Goal: Task Accomplishment & Management: Use online tool/utility

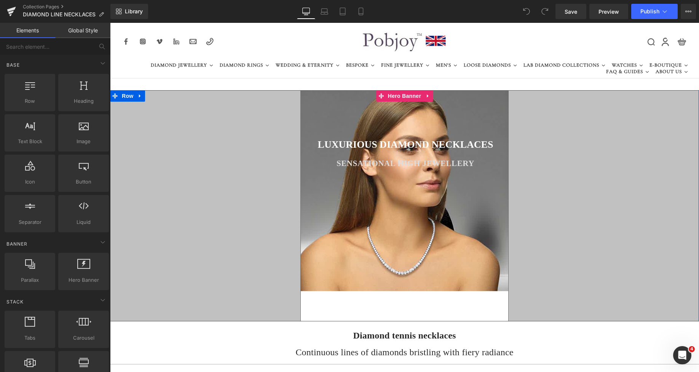
click at [350, 174] on div at bounding box center [404, 205] width 208 height 231
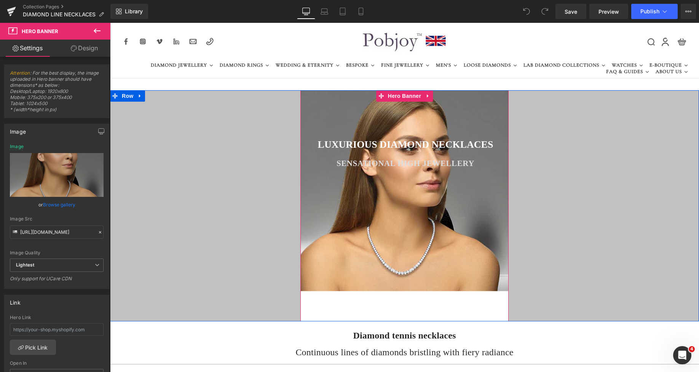
click at [319, 183] on div at bounding box center [404, 205] width 208 height 231
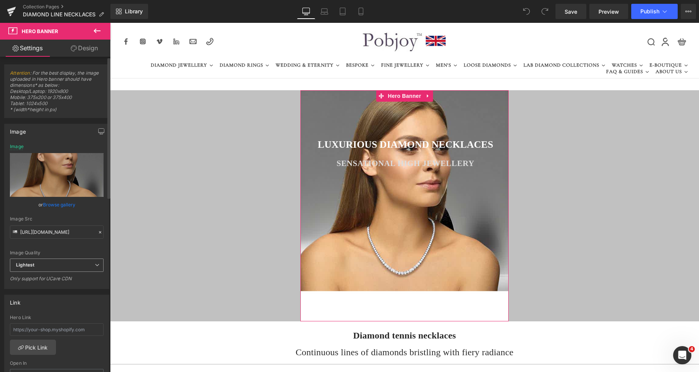
click at [36, 260] on span "Lightest" at bounding box center [57, 265] width 94 height 13
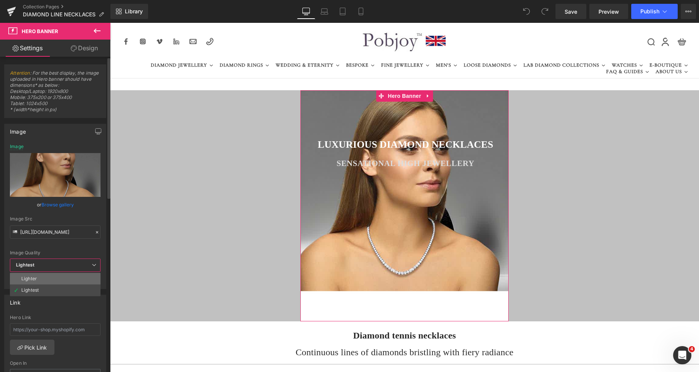
click at [34, 275] on li "Lighter" at bounding box center [55, 278] width 91 height 11
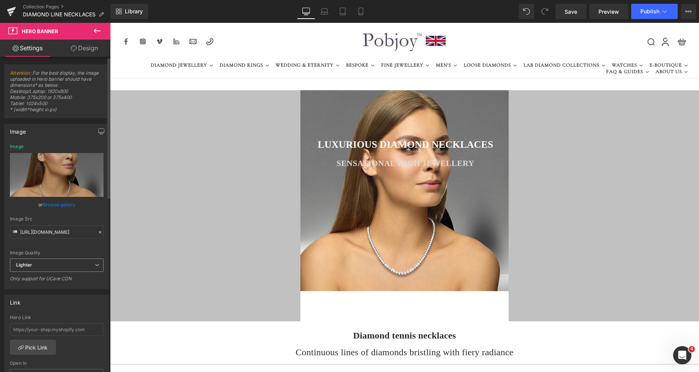
click at [38, 266] on span "Lighter" at bounding box center [57, 265] width 94 height 13
drag, startPoint x: 35, startPoint y: 289, endPoint x: 102, endPoint y: 278, distance: 67.9
click at [35, 289] on div "Lightest" at bounding box center [30, 290] width 18 height 5
type input "https://ucarecdn.com/d979b3c6-c839-4fa2-8a88-0f7e6a7fd3ef/-/format/auto/-/previ…"
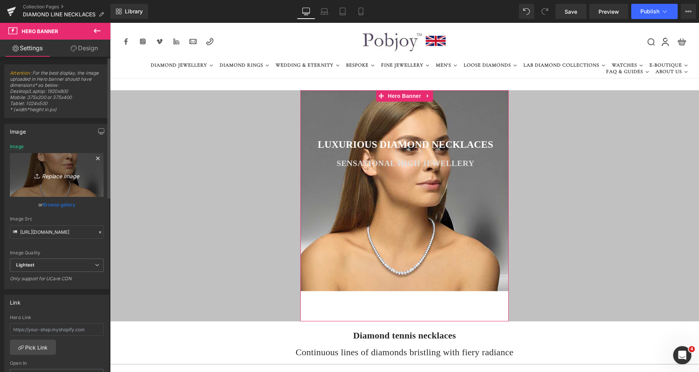
click at [83, 176] on icon "Replace Image" at bounding box center [56, 175] width 61 height 10
type input "C:\fakepath\New Template-Photoroom - 2025-10-04T214503.426.png"
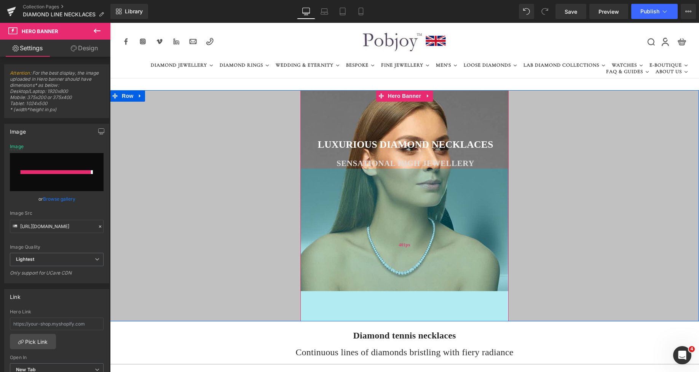
type input "https://ucarecdn.com/87b58d89-ae4b-4133-b240-e94fb6f132a1/-/format/auto/-/previ…"
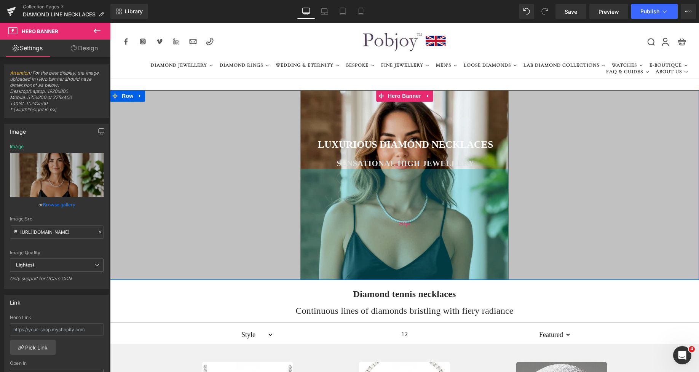
drag, startPoint x: 449, startPoint y: 275, endPoint x: 441, endPoint y: 233, distance: 42.3
click at [441, 233] on div "292px" at bounding box center [404, 224] width 208 height 111
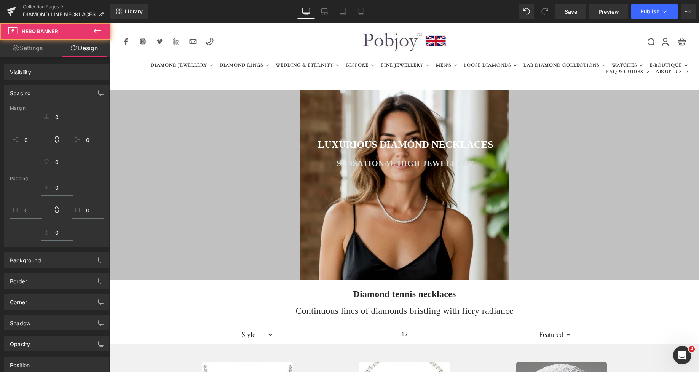
click at [297, 310] on h2 "Continuous lines of diamonds bristling with fiery radiance" at bounding box center [404, 310] width 589 height 11
click at [305, 309] on h2 "Continuous lines of diamonds bristling with fiery radiance" at bounding box center [404, 310] width 589 height 11
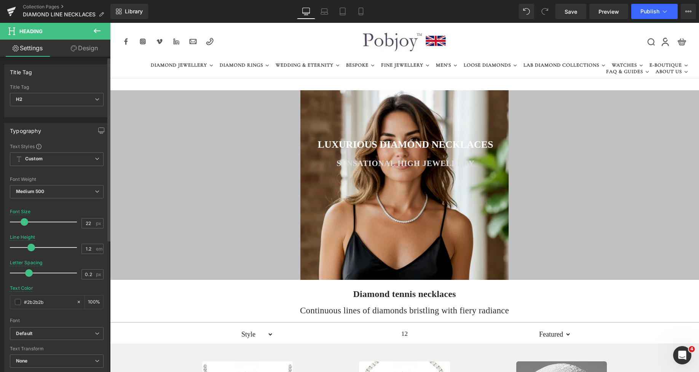
type input "21"
click at [24, 221] on span at bounding box center [24, 222] width 8 height 8
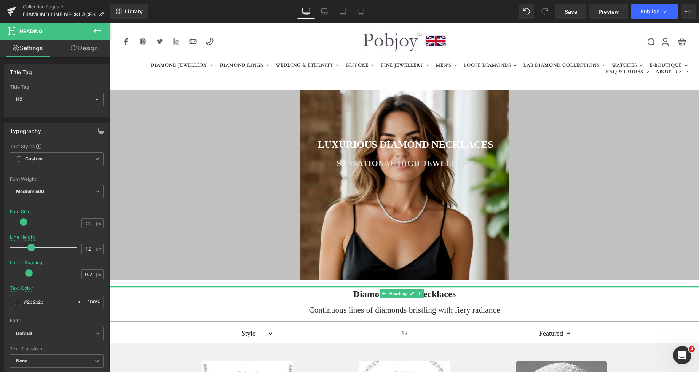
click at [337, 289] on h2 "Diamond tennis necklaces" at bounding box center [404, 294] width 589 height 11
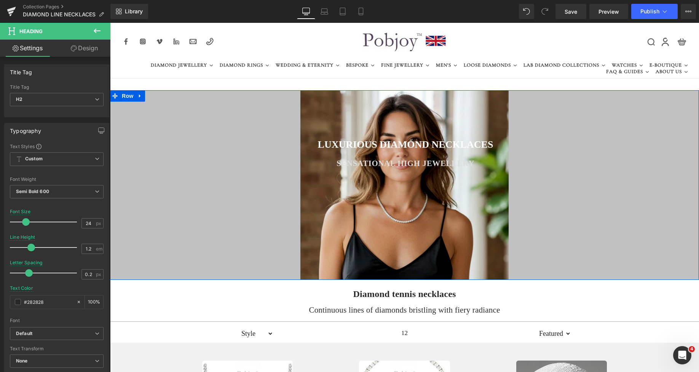
click at [232, 109] on div "LUXURIOUS DIAMOND NECKLACES Heading SENSATIONAL HIGH JEWELLERY Heading Hero Ban…" at bounding box center [404, 184] width 589 height 189
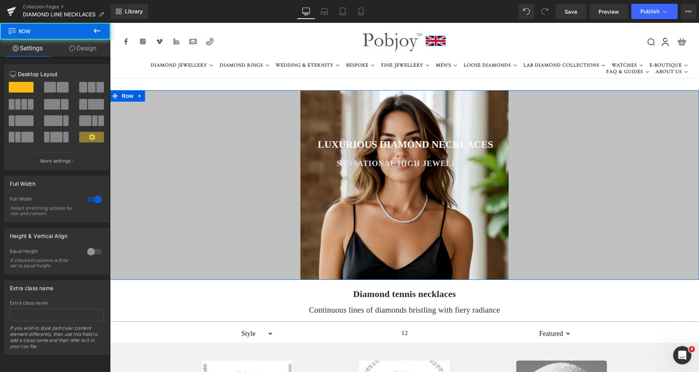
click at [92, 52] on link "Design" at bounding box center [82, 48] width 55 height 17
click at [0, 0] on div "Background" at bounding box center [0, 0] width 0 height 0
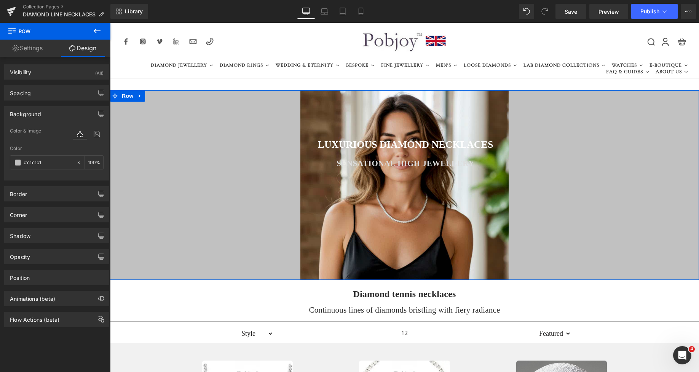
type input "#c1c1c1"
type input "100"
click at [18, 162] on span at bounding box center [18, 163] width 6 height 6
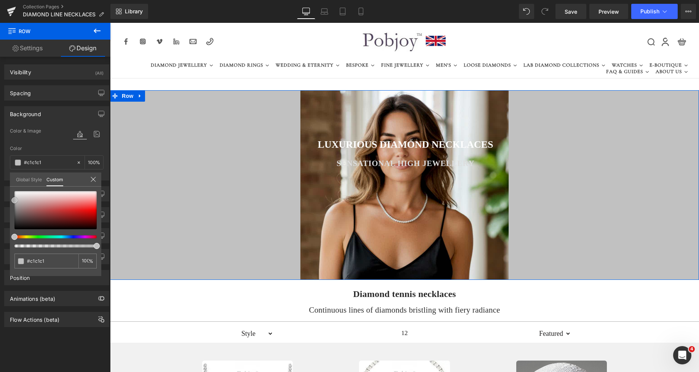
type input "#c4c4c4"
type input "#c6c6c6"
type input "#cccccc"
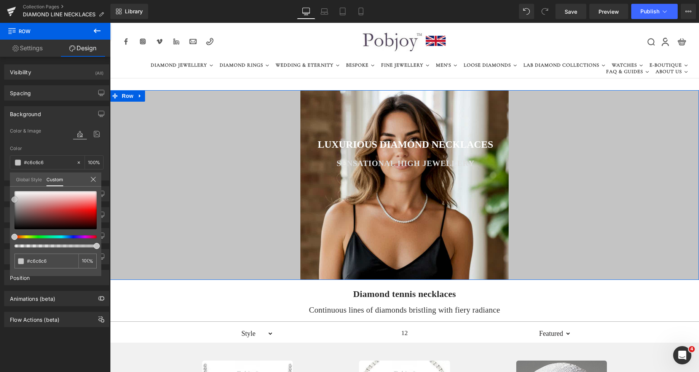
type input "#cccccc"
type input "#cecece"
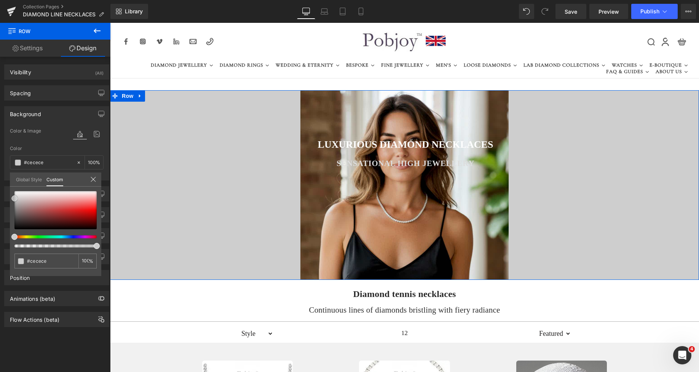
type input "#d1d1d1"
drag, startPoint x: 15, startPoint y: 201, endPoint x: 11, endPoint y: 199, distance: 5.1
click at [11, 199] on div "#d1d1d1 100 %" at bounding box center [55, 233] width 91 height 85
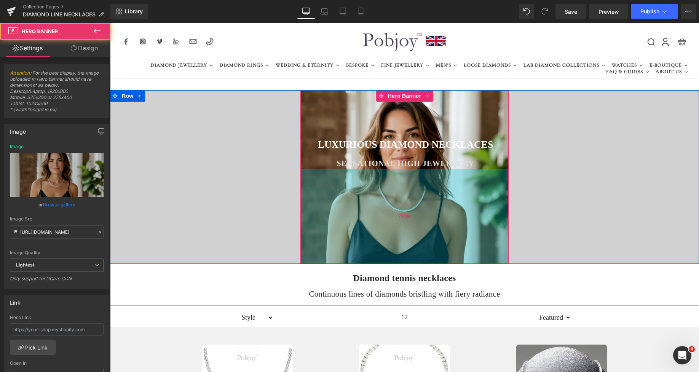
drag, startPoint x: 454, startPoint y: 216, endPoint x: 454, endPoint y: 200, distance: 16.0
click at [454, 200] on div "250px" at bounding box center [404, 216] width 208 height 95
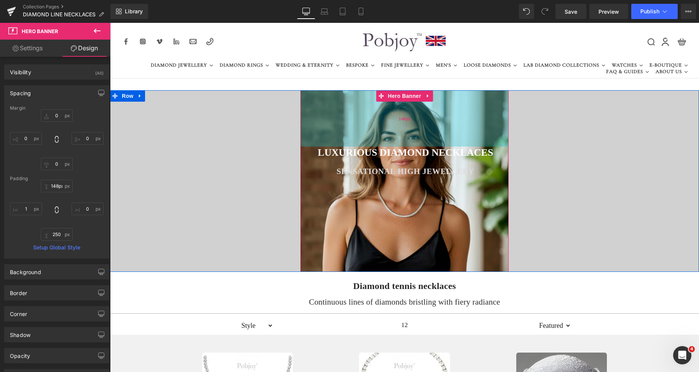
type input "158px"
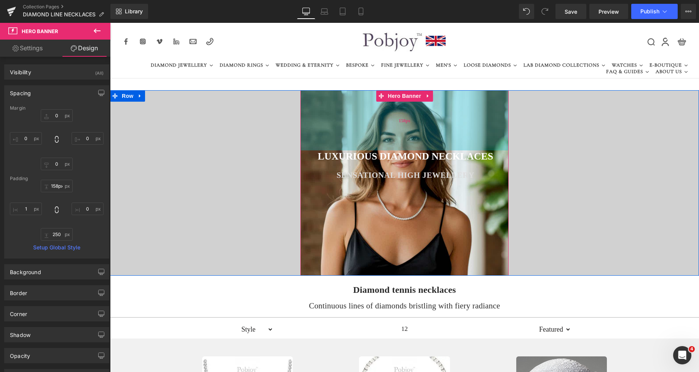
drag, startPoint x: 454, startPoint y: 107, endPoint x: 462, endPoint y: 124, distance: 18.9
click at [462, 124] on div "158px" at bounding box center [404, 120] width 208 height 60
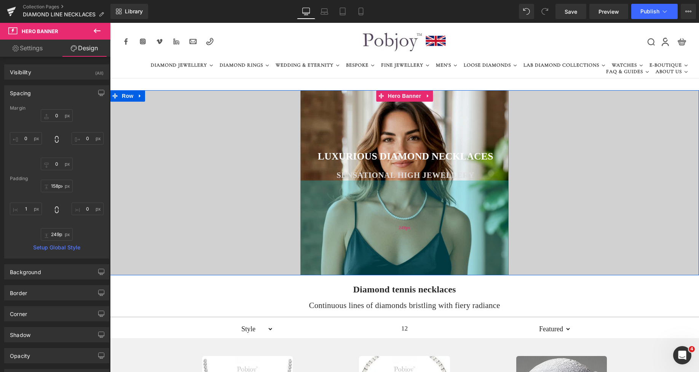
type input "248px"
click at [447, 211] on div "248px" at bounding box center [404, 228] width 208 height 94
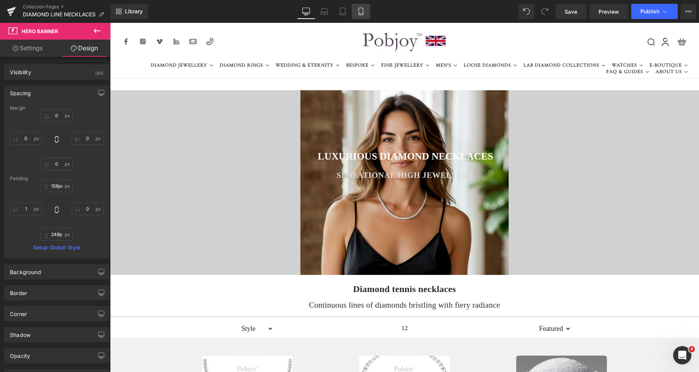
click at [358, 13] on icon at bounding box center [361, 12] width 8 height 8
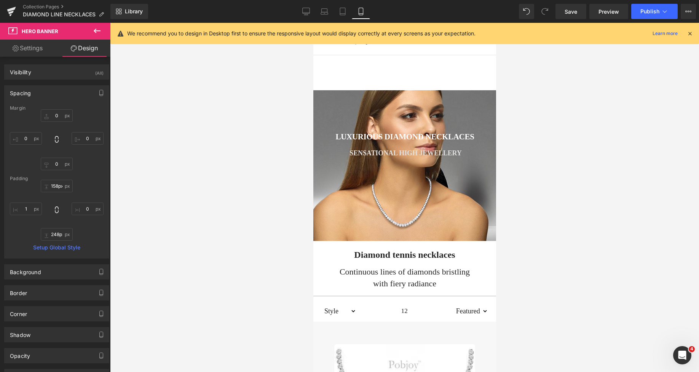
type input "0"
type input "96"
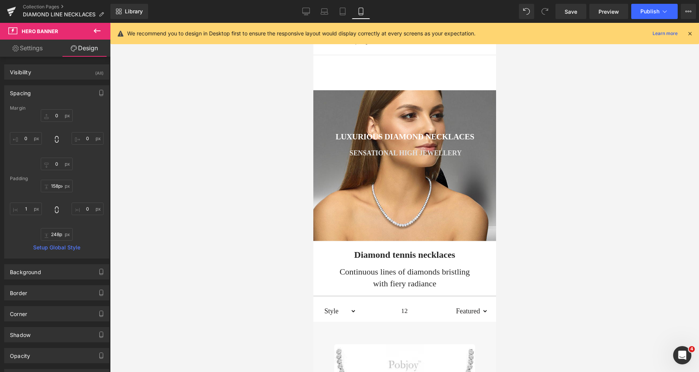
type input "0"
type input "222"
type input "1"
click at [380, 97] on icon at bounding box center [380, 96] width 5 height 6
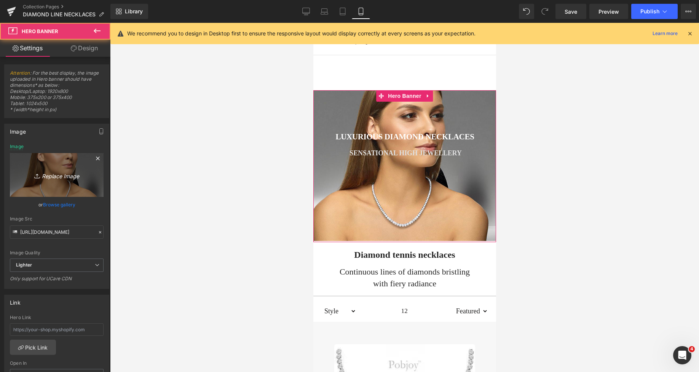
click at [46, 177] on icon "Replace Image" at bounding box center [56, 175] width 61 height 10
type input "C:\fakepath\New Template-Photoroom - 2025-10-04T214503.426.png"
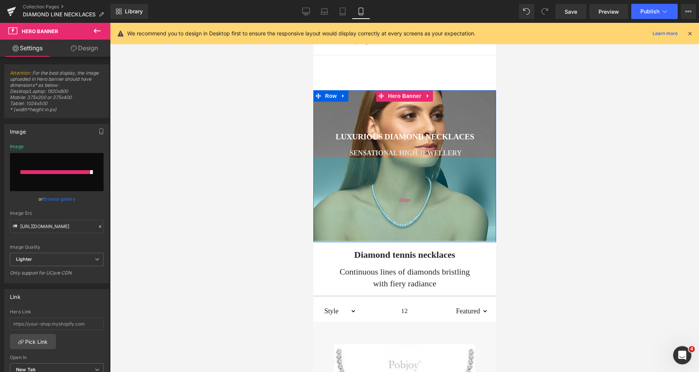
type input "https://ucarecdn.com/458bd8c0-7207-4fed-a1eb-476d5f692a02/-/format/auto/-/previ…"
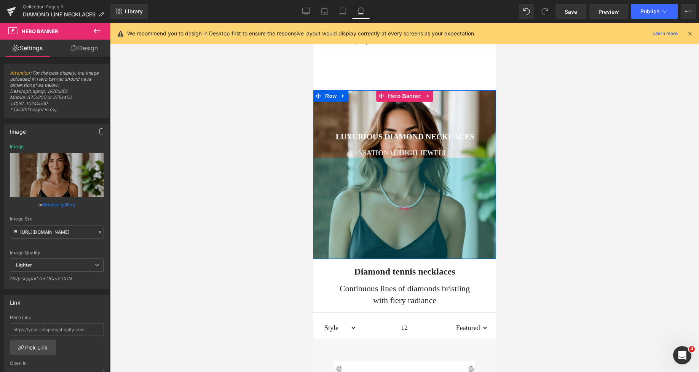
drag, startPoint x: 435, startPoint y: 188, endPoint x: 441, endPoint y: 204, distance: 17.6
click at [441, 204] on div "266px" at bounding box center [404, 208] width 183 height 101
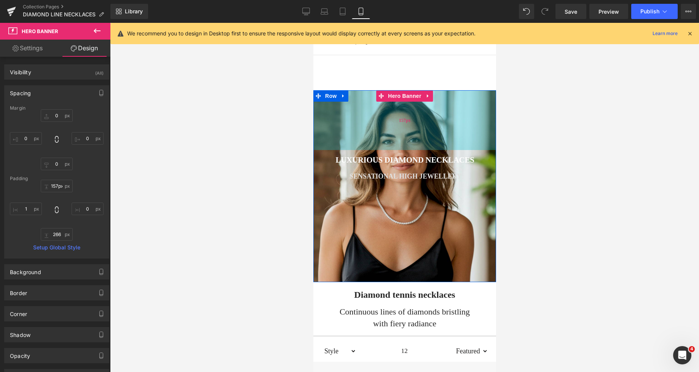
type input "169px"
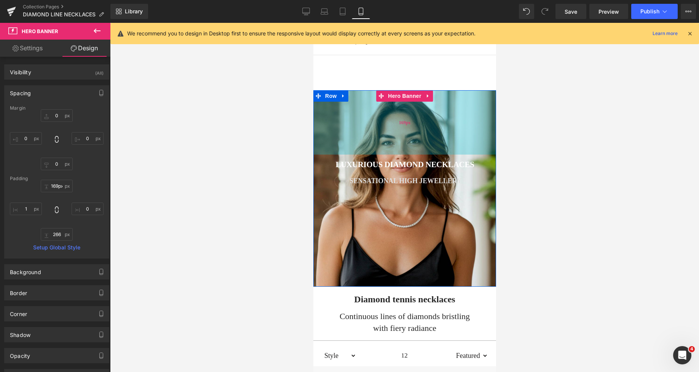
drag, startPoint x: 455, startPoint y: 112, endPoint x: 456, endPoint y: 133, distance: 21.0
click at [456, 133] on div "169px" at bounding box center [404, 122] width 183 height 64
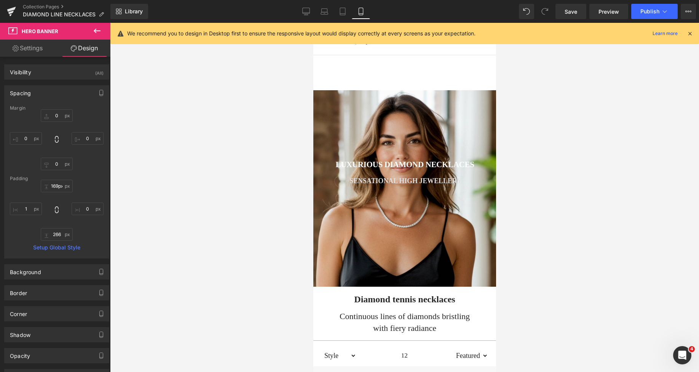
click at [570, 137] on div at bounding box center [404, 197] width 589 height 349
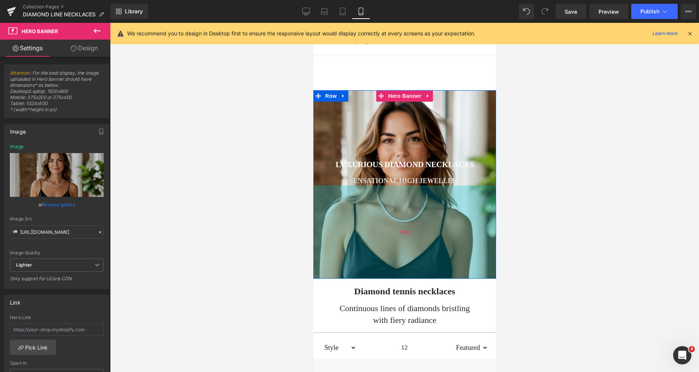
drag, startPoint x: 462, startPoint y: 220, endPoint x: 459, endPoint y: 216, distance: 5.7
click at [459, 216] on div "245px" at bounding box center [404, 231] width 183 height 93
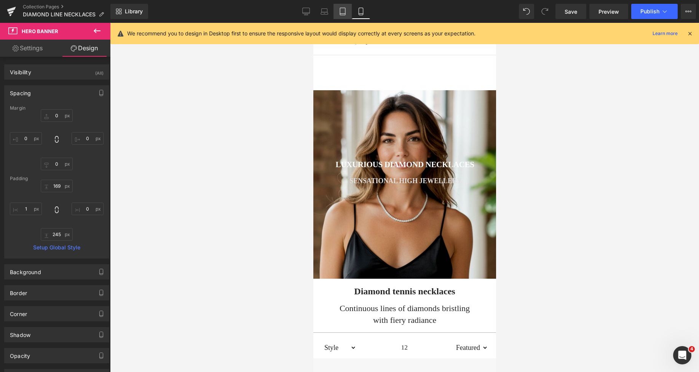
click at [342, 13] on icon at bounding box center [343, 12] width 8 height 8
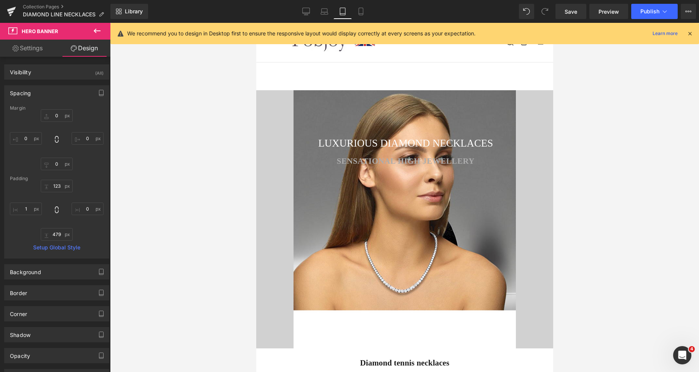
type input "0"
type input "123"
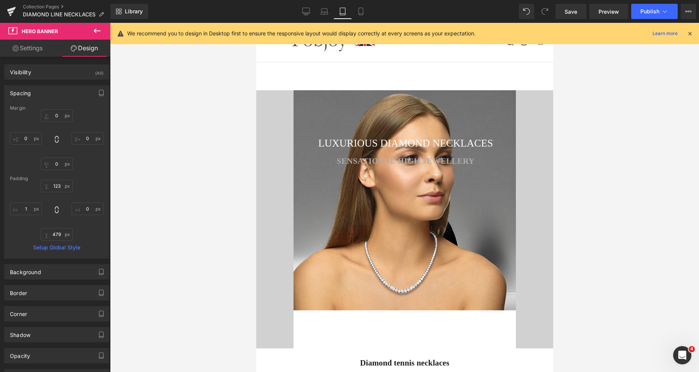
type input "0"
type input "479"
type input "1"
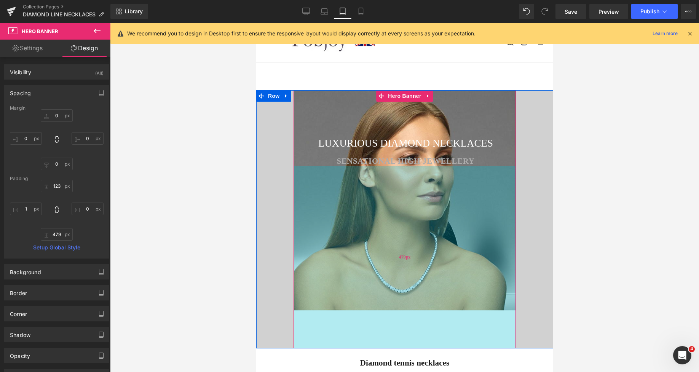
click at [377, 338] on div "479px" at bounding box center [404, 257] width 222 height 182
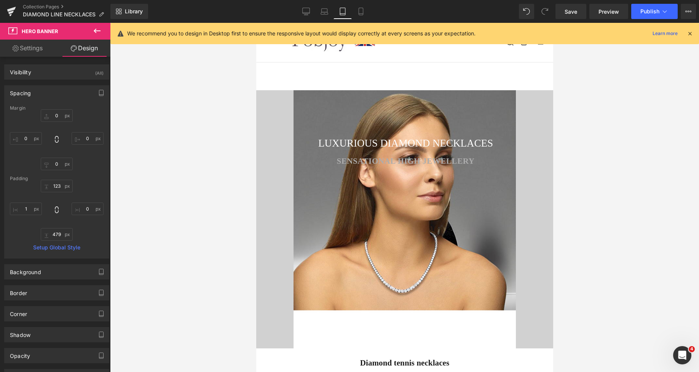
click at [632, 201] on div at bounding box center [404, 197] width 589 height 349
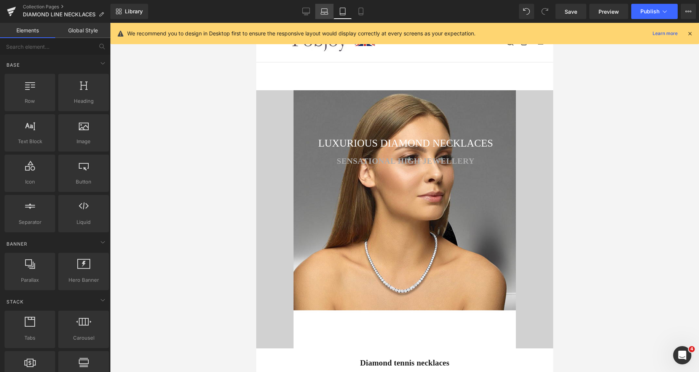
click at [327, 16] on link "Laptop" at bounding box center [324, 11] width 18 height 15
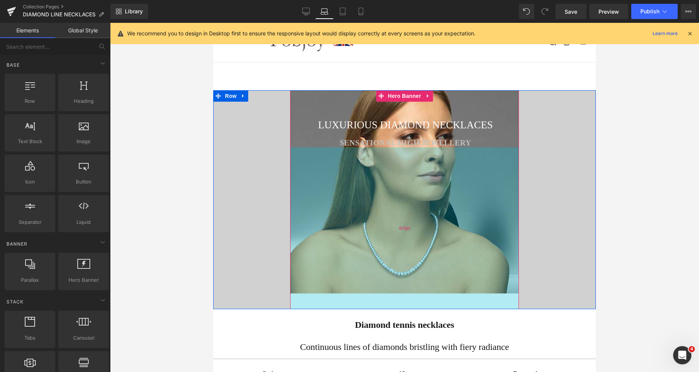
click at [376, 288] on div "425px" at bounding box center [404, 228] width 229 height 162
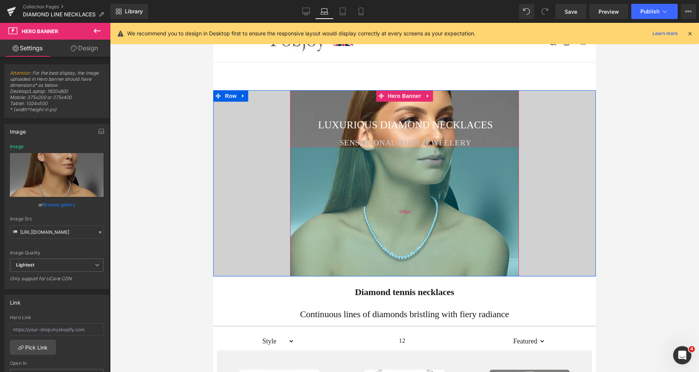
drag, startPoint x: 374, startPoint y: 291, endPoint x: 368, endPoint y: 258, distance: 33.2
click at [368, 258] on div "339px" at bounding box center [404, 211] width 229 height 129
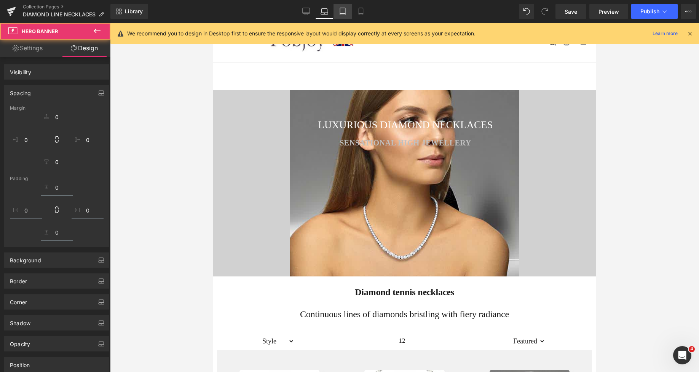
click at [347, 13] on icon at bounding box center [343, 12] width 8 height 8
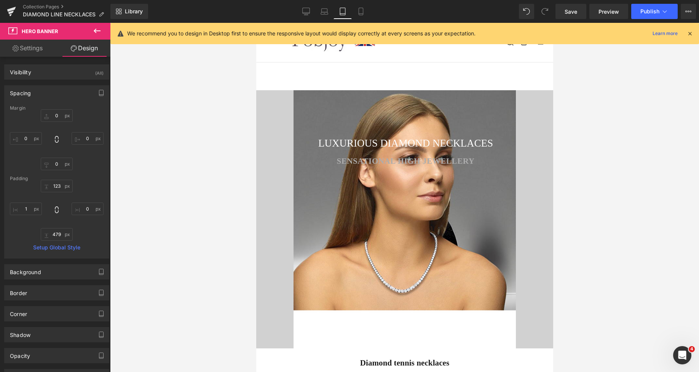
type input "0"
type input "123"
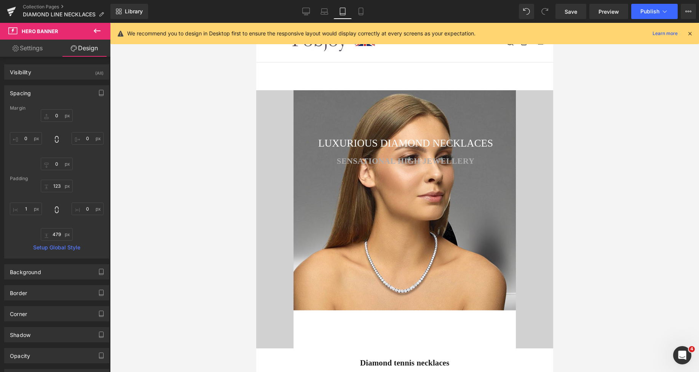
type input "0"
type input "479"
type input "1"
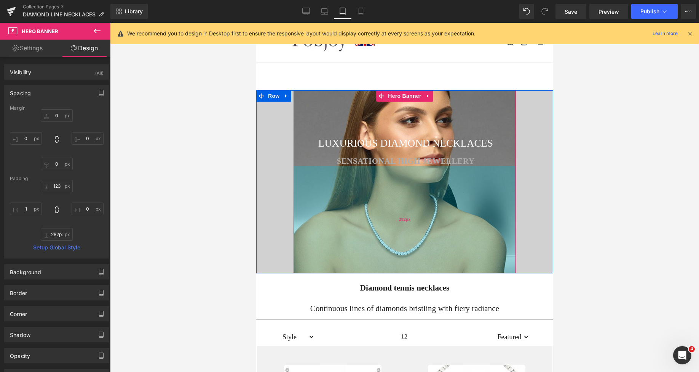
type input "283px"
drag, startPoint x: 372, startPoint y: 333, endPoint x: 339, endPoint y: 259, distance: 81.4
click at [339, 259] on div "283px" at bounding box center [404, 220] width 222 height 108
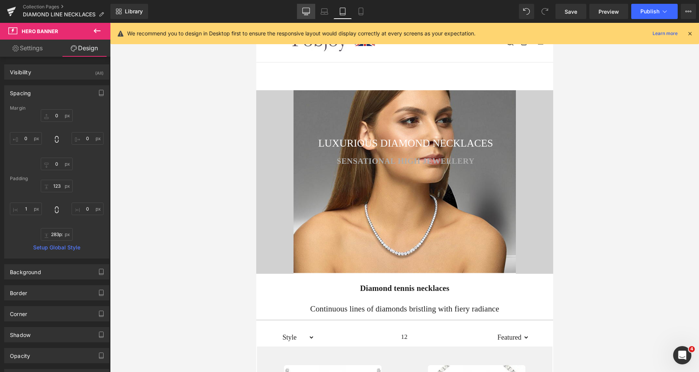
click at [303, 10] on link "Desktop" at bounding box center [306, 11] width 18 height 15
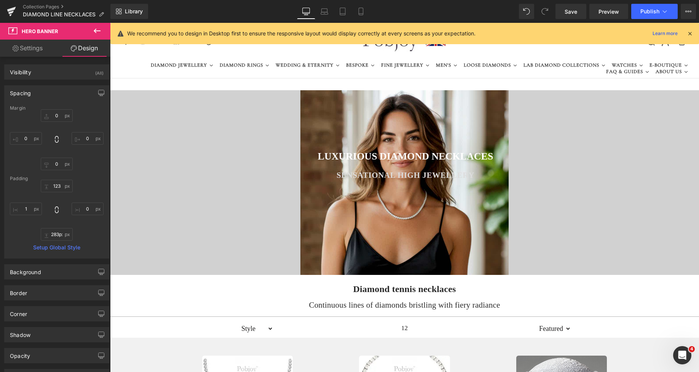
type input "0"
type input "158"
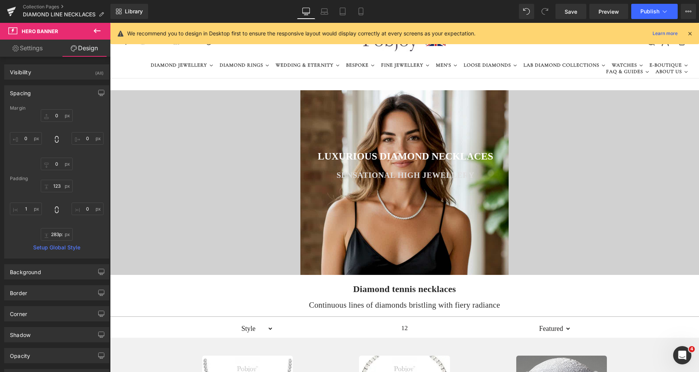
type input "0"
type input "248"
type input "1"
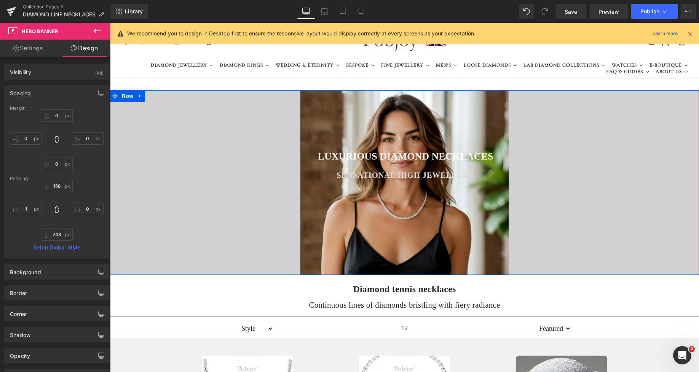
click at [238, 132] on div "LUXURIOUS DIAMOND NECKLACES Heading SENSATIONAL HIGH JEWELLERY Heading Hero Ban…" at bounding box center [404, 182] width 589 height 184
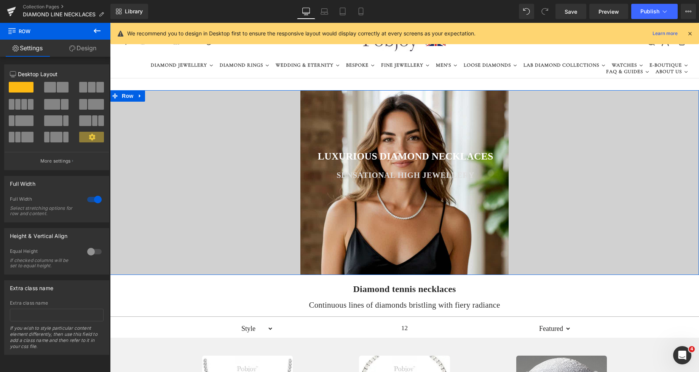
click at [82, 51] on link "Design" at bounding box center [82, 48] width 55 height 17
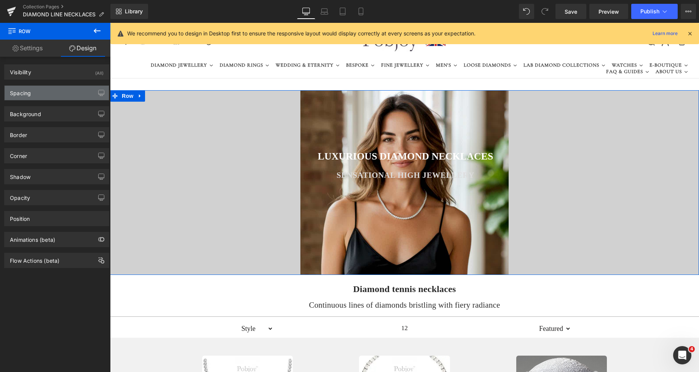
click at [45, 93] on div "Spacing" at bounding box center [57, 93] width 104 height 14
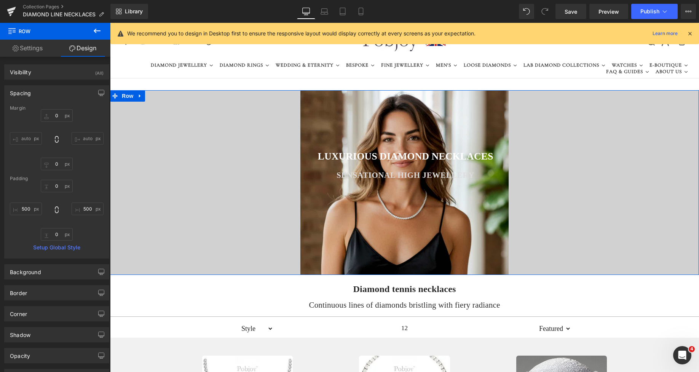
type input "0"
type input "500"
type input "0"
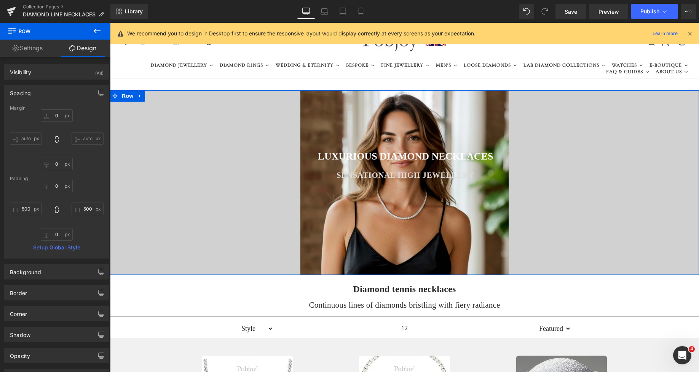
type input "500"
click at [133, 174] on div "LUXURIOUS DIAMOND NECKLACES Heading SENSATIONAL HIGH JEWELLERY Heading Hero Ban…" at bounding box center [404, 182] width 589 height 184
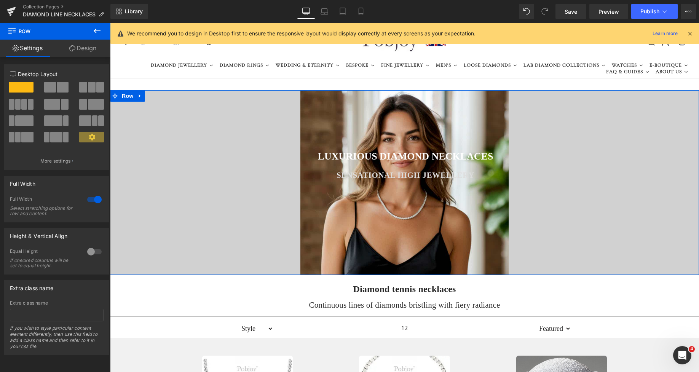
click at [77, 48] on link "Design" at bounding box center [82, 48] width 55 height 17
click at [0, 0] on div "Spacing" at bounding box center [0, 0] width 0 height 0
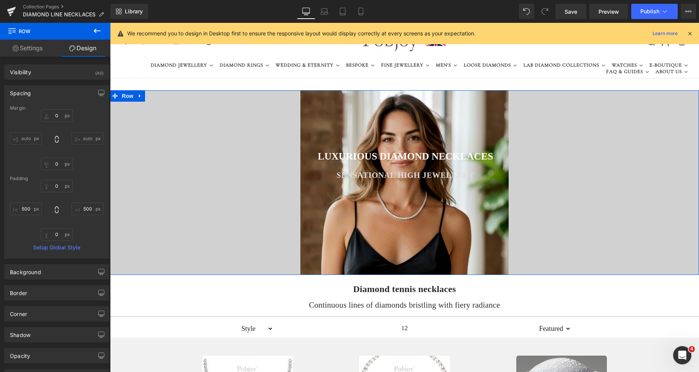
type input "0"
type input "500"
type input "0"
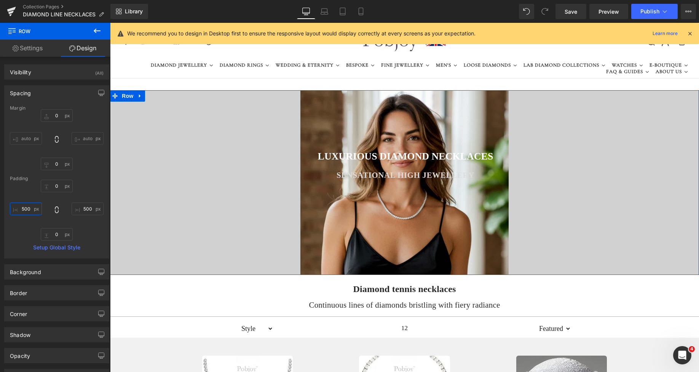
click at [27, 208] on input "500" at bounding box center [26, 209] width 32 height 13
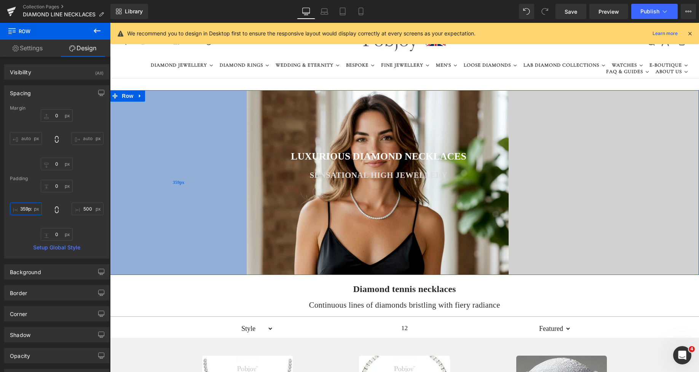
drag, startPoint x: 286, startPoint y: 220, endPoint x: 211, endPoint y: 219, distance: 74.3
click at [211, 219] on div "359px" at bounding box center [178, 182] width 137 height 184
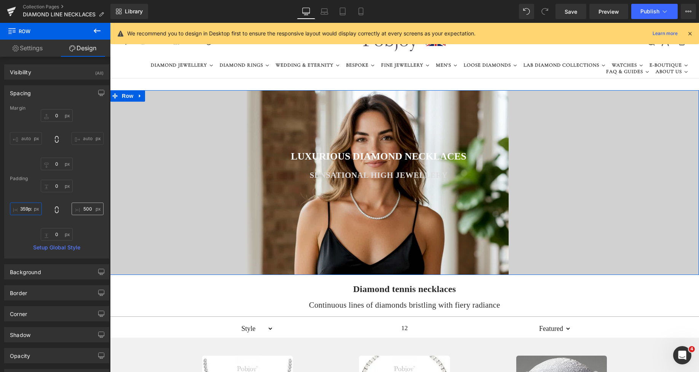
type input "359px"
click at [85, 212] on input "500" at bounding box center [88, 209] width 32 height 13
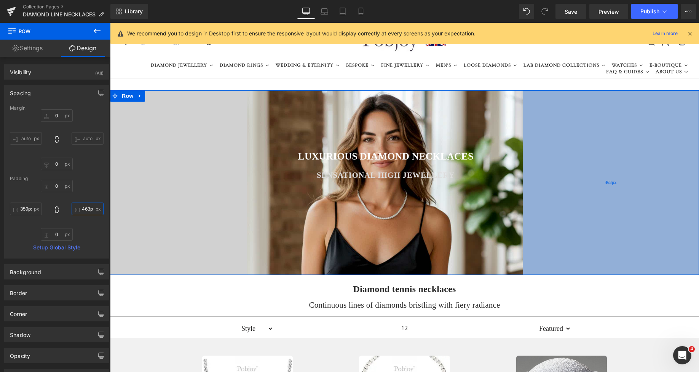
type input "460px"
drag, startPoint x: 593, startPoint y: 151, endPoint x: 554, endPoint y: 163, distance: 40.3
click at [554, 163] on div "460px" at bounding box center [611, 182] width 175 height 184
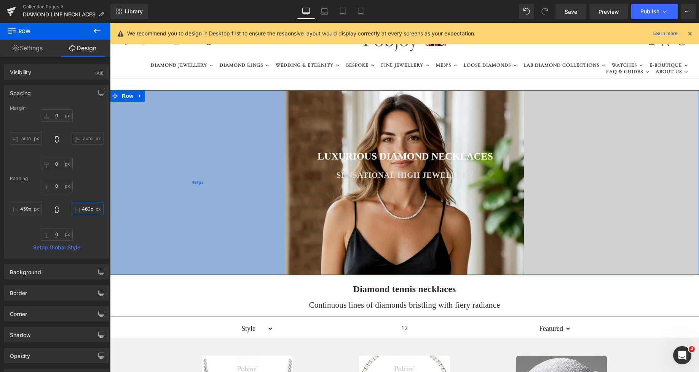
type input "460px"
drag, startPoint x: 173, startPoint y: 184, endPoint x: 212, endPoint y: 192, distance: 39.2
click at [212, 192] on div "460px" at bounding box center [197, 182] width 175 height 184
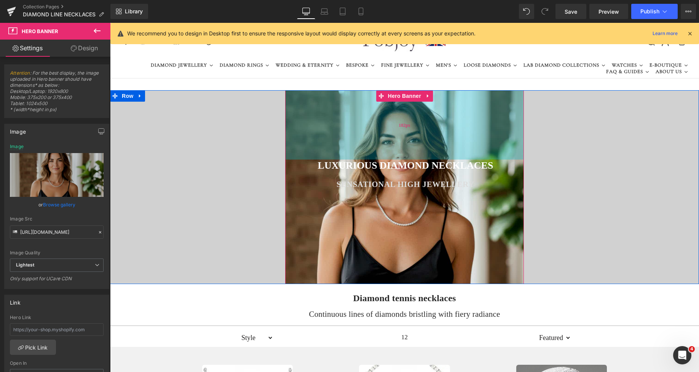
drag, startPoint x: 476, startPoint y: 120, endPoint x: 473, endPoint y: 129, distance: 8.9
click at [466, 127] on div "182px" at bounding box center [404, 124] width 239 height 69
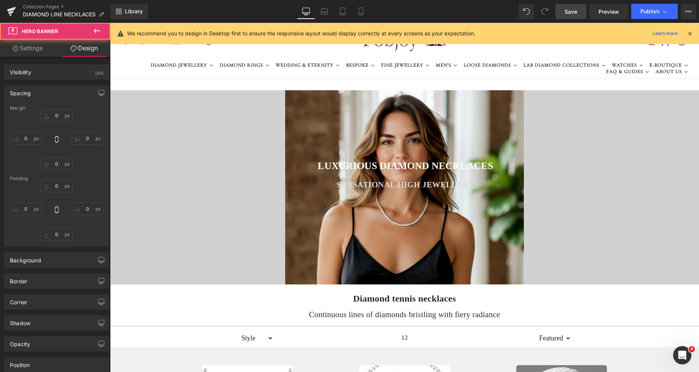
type input "0"
type input "183"
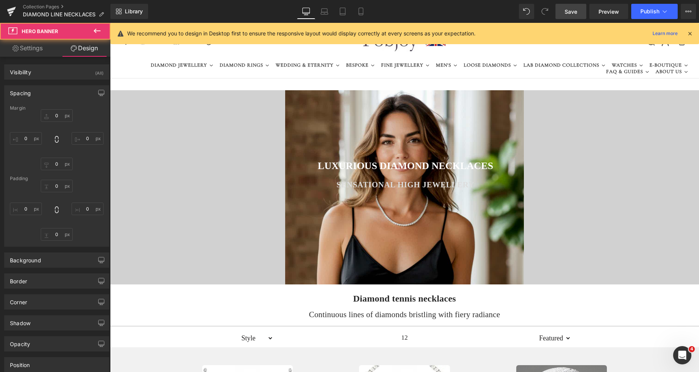
type input "0"
type input "248"
type input "1"
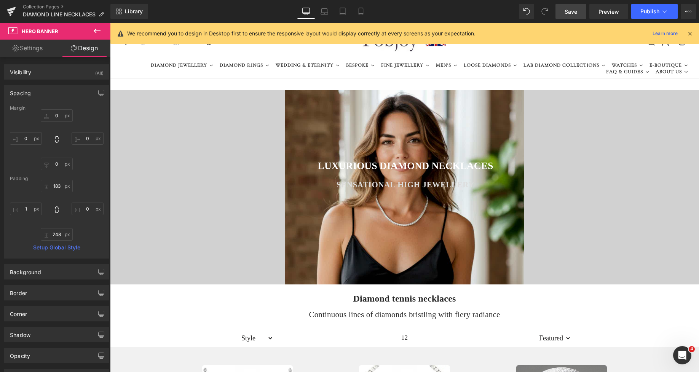
click at [572, 16] on link "Save" at bounding box center [571, 11] width 31 height 15
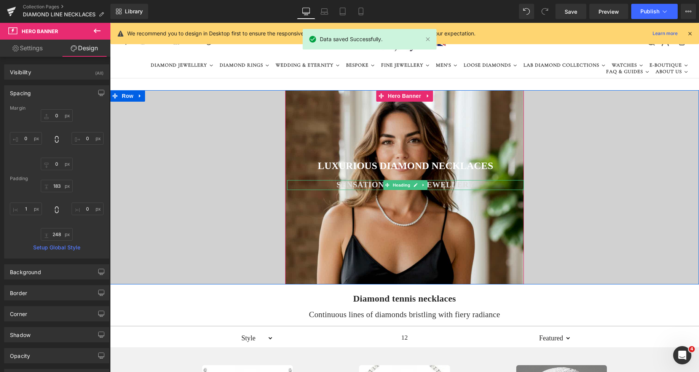
click at [351, 185] on h2 "SENSATIONAL HIGH JEWELLERY" at bounding box center [405, 185] width 237 height 10
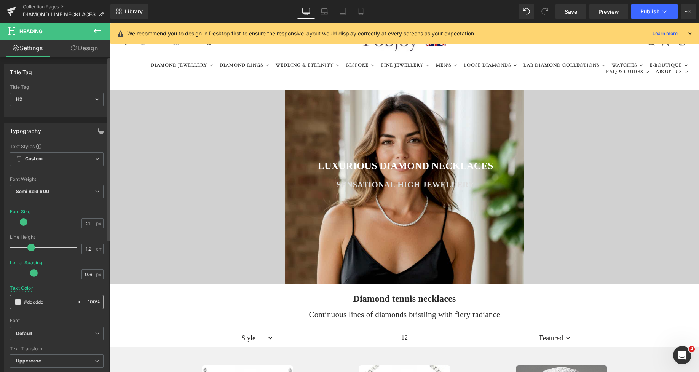
click at [18, 304] on span at bounding box center [18, 302] width 6 height 6
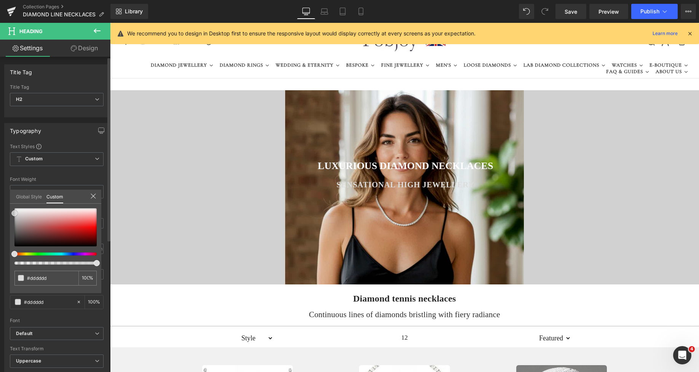
type input "#e0e0e0"
type input "#e5e5e5"
type input "#e8e8e8"
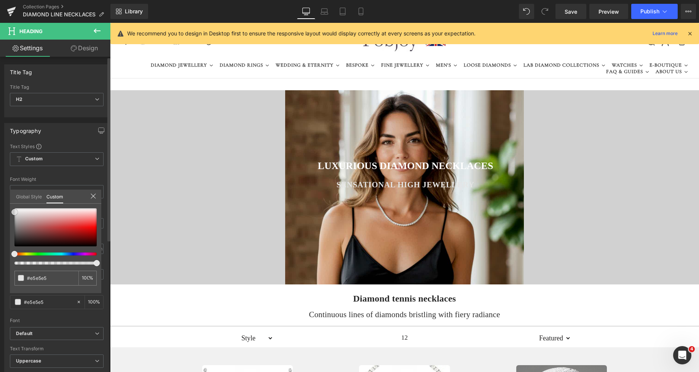
type input "#e8e8e8"
type input "#ededed"
type input "#efefef"
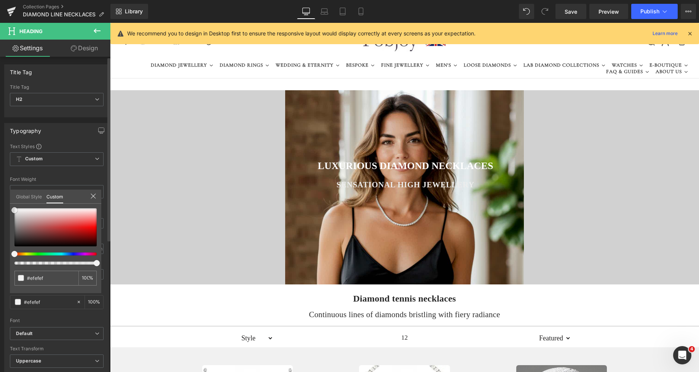
type input "#f2f2f2"
type input "#ffffff"
type input "#e5e5e5"
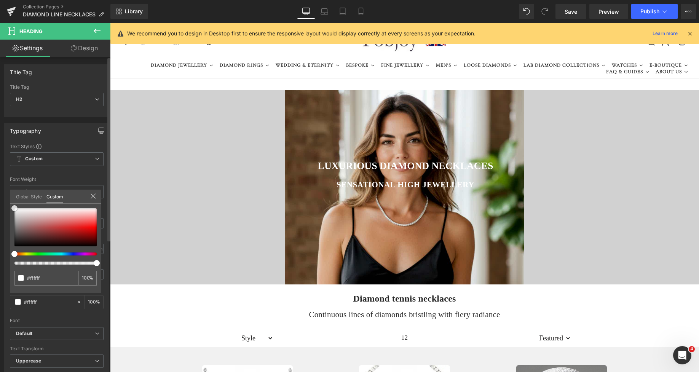
type input "#e5e5e5"
type input "#e2e2e2"
type input "#e0e0e0"
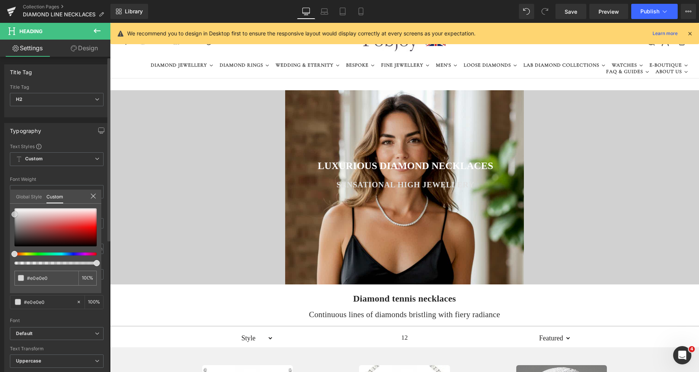
type input "#d6d6d6"
type input "#d1d1d1"
type input "#bababa"
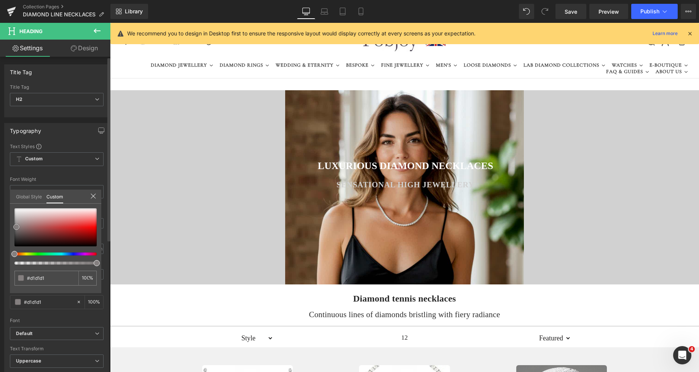
type input "#bababa"
type input "#847f7f"
type input "#827c7c"
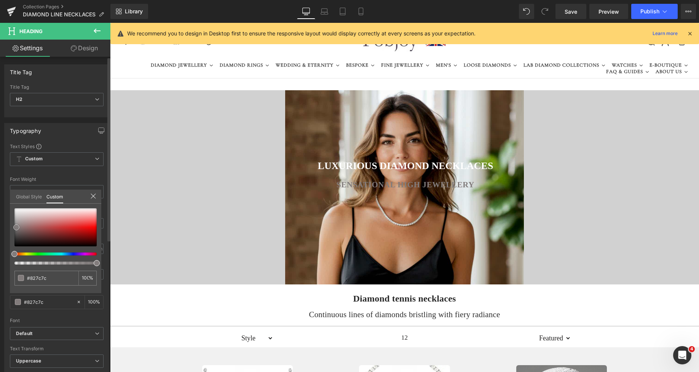
type input "#726d6d"
type input "#585454"
type input "#534f4f"
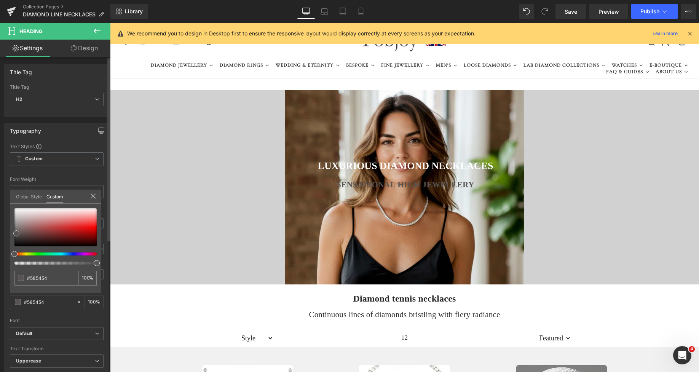
type input "#534f4f"
type input "#2f2c2c"
type input "#2a2727"
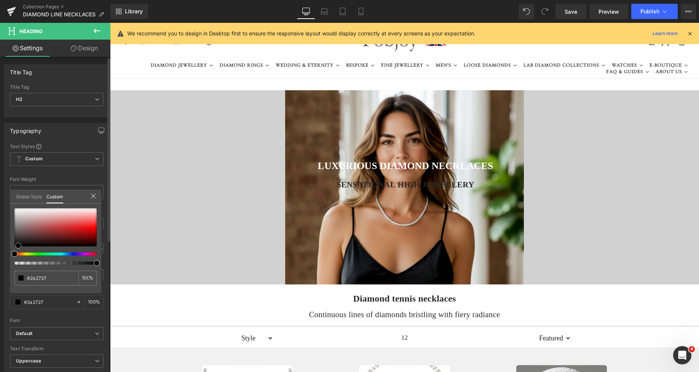
type input "#050404"
type input "#000000"
type input "#070707"
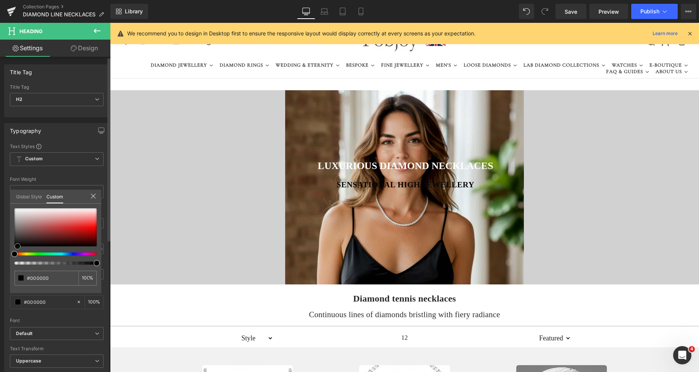
type input "#070707"
type input "#0d0c0c"
type input "#0a0909"
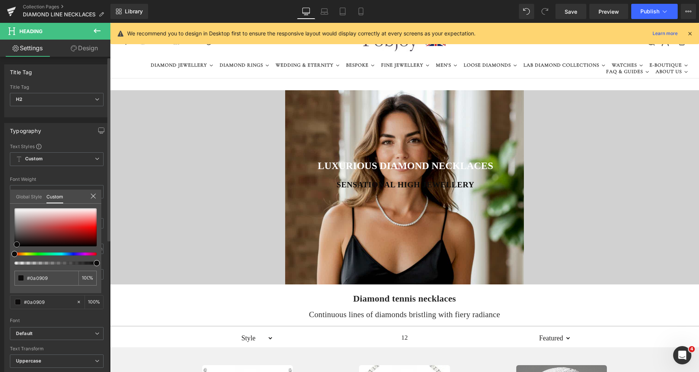
type input "#000000"
type input "#0a0a0a"
type input "#303030"
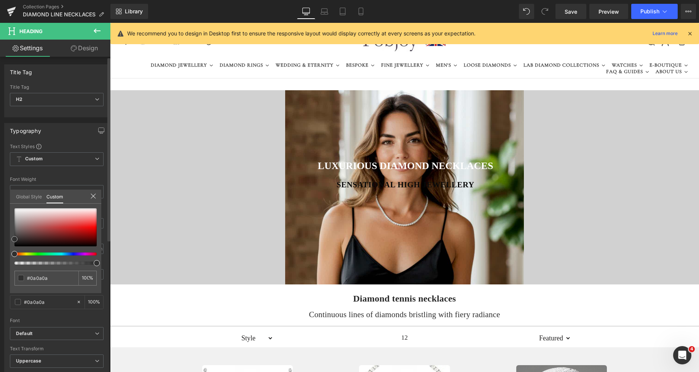
type input "#303030"
type input "#4c4c4c"
type input "#6b6b6b"
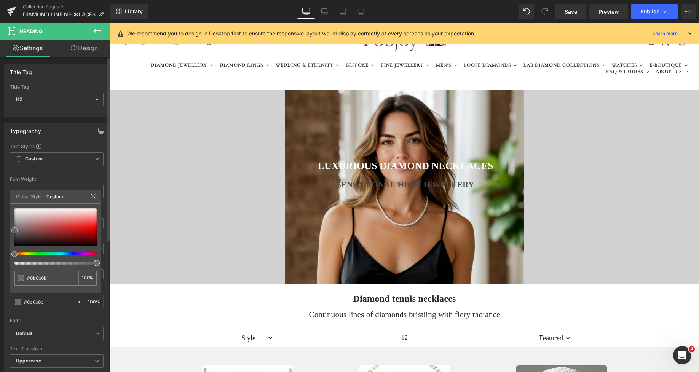
type input "#6d6d6d"
type input "#757575"
type input "#7c7c7c"
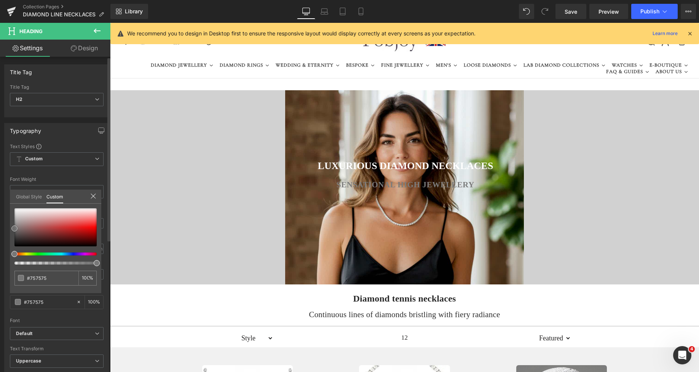
type input "#7c7c7c"
type input "#848484"
type input "#8e8e8e"
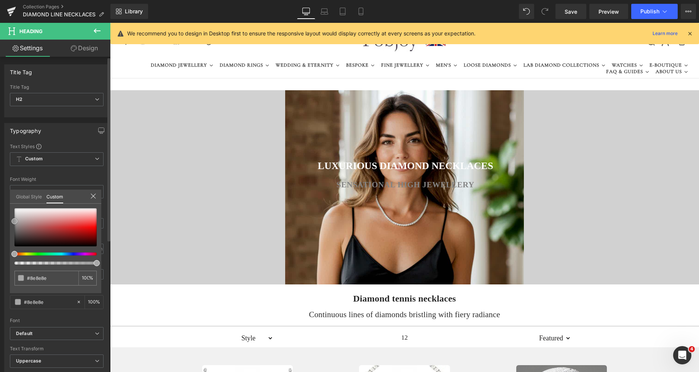
type input "#a5a5a5"
type input "#a8a8a8"
type input "#aaaaaa"
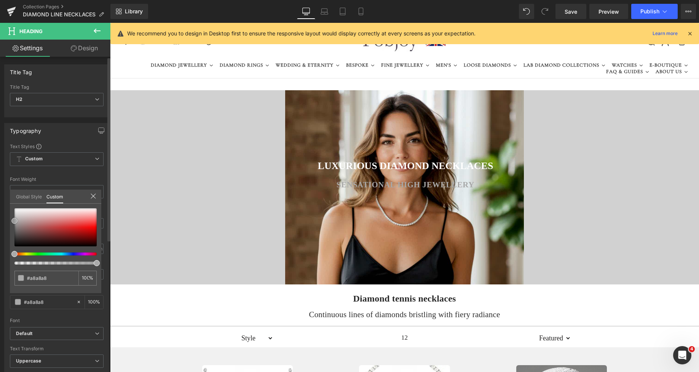
type input "#aaaaaa"
type input "#adadad"
type input "#afafaf"
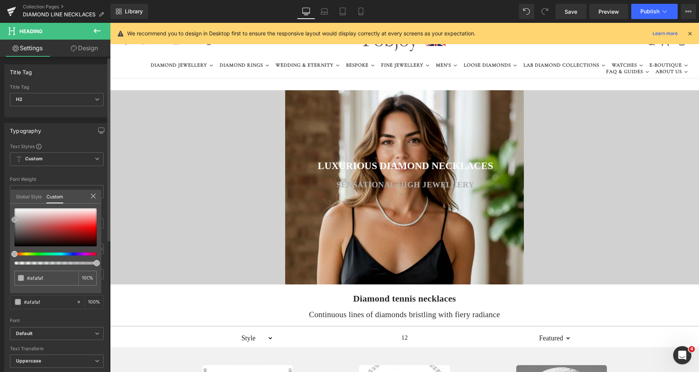
drag, startPoint x: 15, startPoint y: 214, endPoint x: 0, endPoint y: 220, distance: 16.2
click at [0, 220] on div "Typography Text Styles Custom Custom Setup Global Style Custom Setup Global Sty…" at bounding box center [57, 248] width 114 height 262
click at [571, 8] on span "Save" at bounding box center [571, 12] width 13 height 8
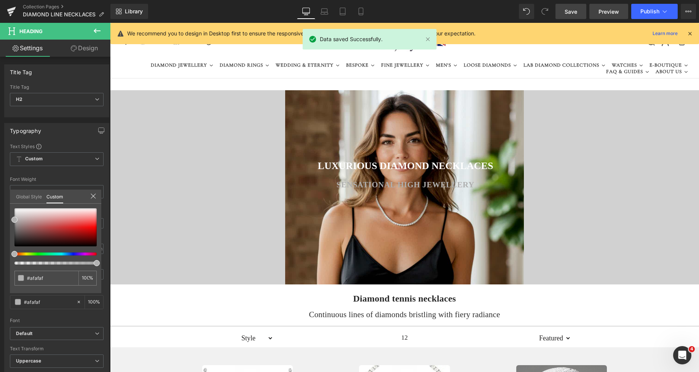
click at [607, 11] on span "Preview" at bounding box center [609, 12] width 21 height 8
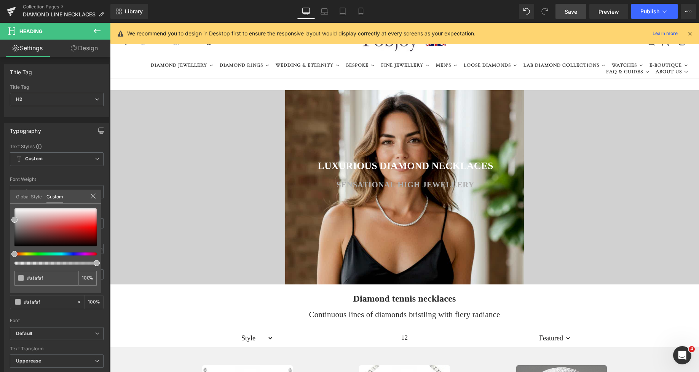
click at [344, 125] on div at bounding box center [404, 197] width 589 height 349
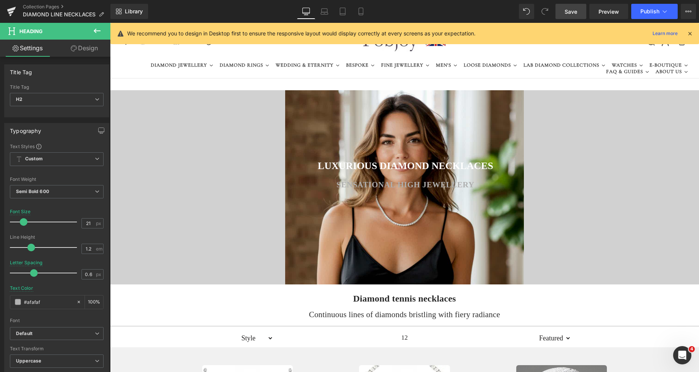
click at [348, 125] on div "LUXURIOUS DIAMOND NECKLACES Heading SENSATIONAL HIGH JEWELLERY Heading Hero Ban…" at bounding box center [404, 187] width 239 height 194
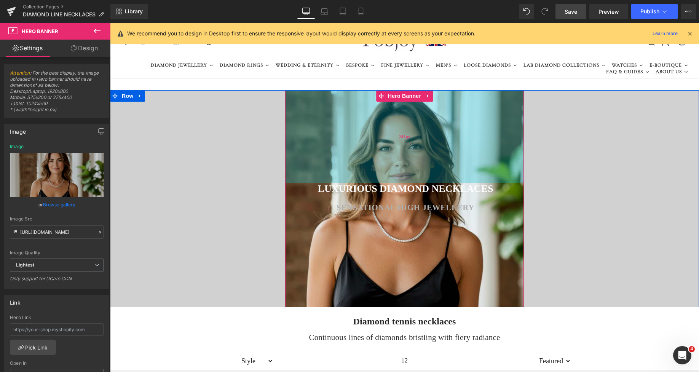
drag, startPoint x: 350, startPoint y: 116, endPoint x: 358, endPoint y: 139, distance: 24.1
click at [358, 139] on div "243px" at bounding box center [404, 136] width 239 height 93
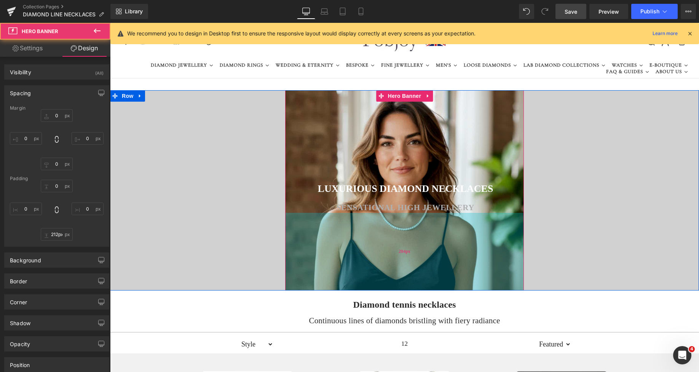
type input "0"
type input "243"
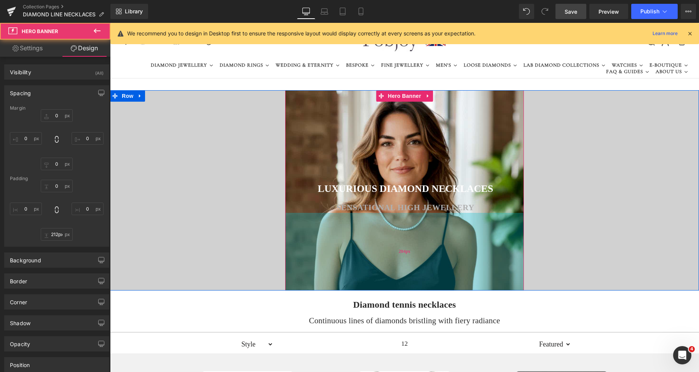
type input "0"
type input "204"
type input "1"
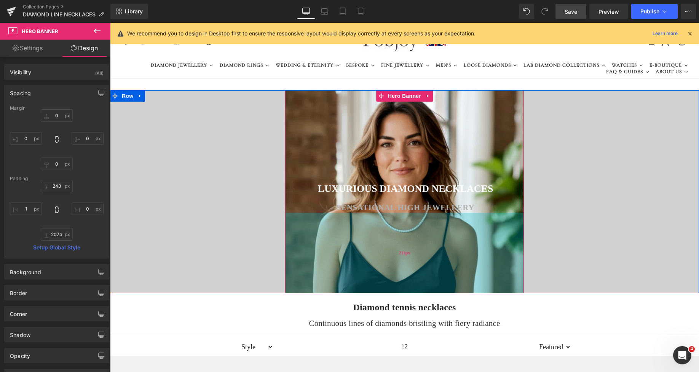
type input "211px"
click at [374, 261] on div "211px" at bounding box center [404, 253] width 239 height 80
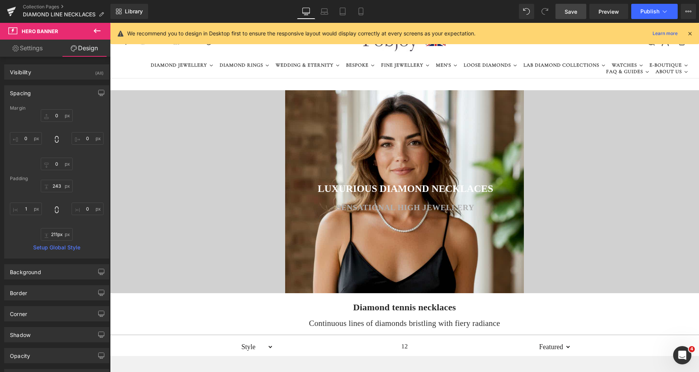
click at [574, 9] on span "Save" at bounding box center [571, 12] width 13 height 8
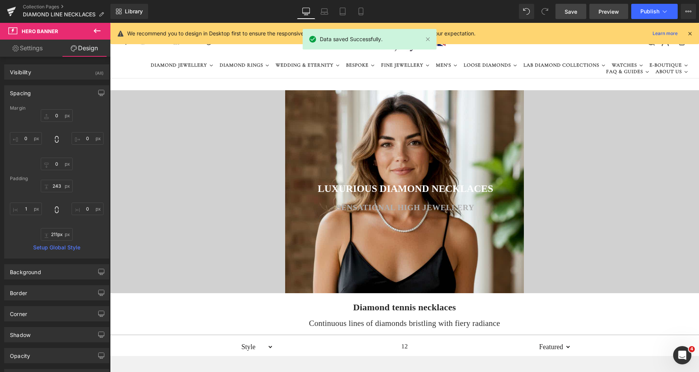
click at [608, 13] on span "Preview" at bounding box center [609, 12] width 21 height 8
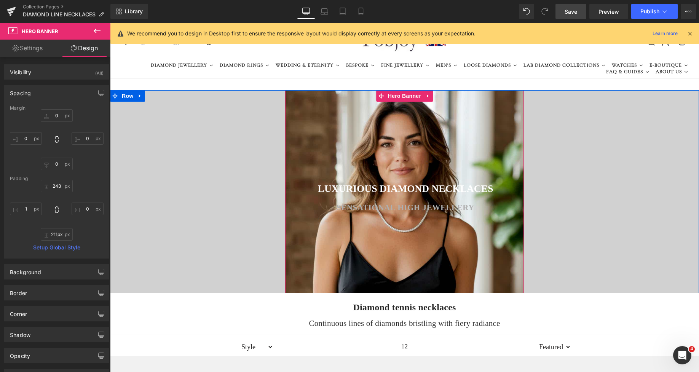
click at [361, 205] on h2 "SENSATIONAL HIGH JEWELLERY" at bounding box center [405, 208] width 237 height 10
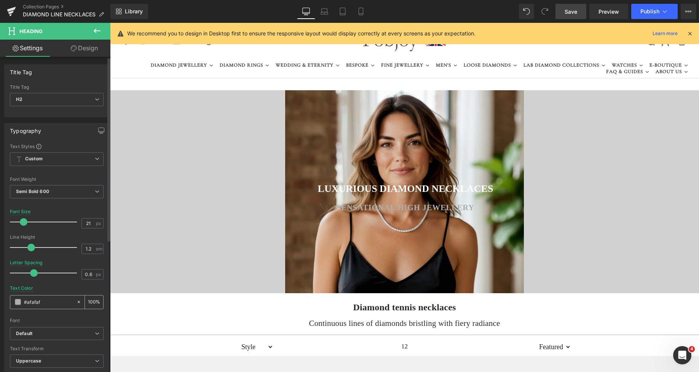
click at [19, 301] on span at bounding box center [18, 302] width 6 height 6
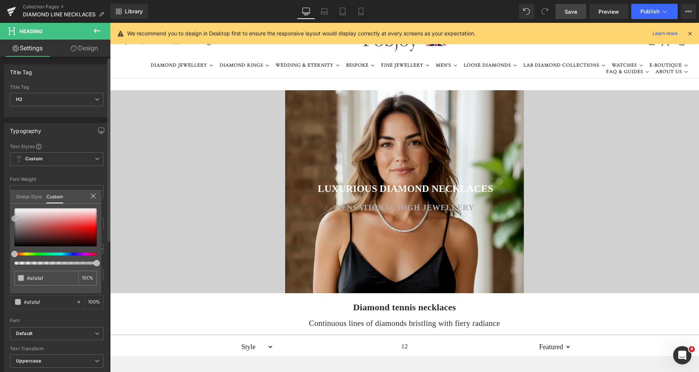
type input "#bababa"
type input "#c1c1c1"
type input "#c4c4c4"
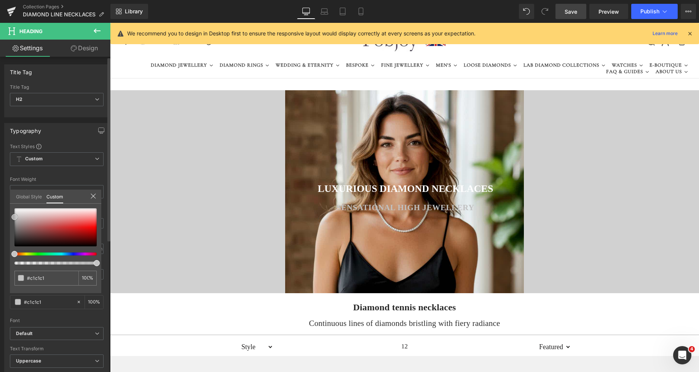
type input "#c4c4c4"
type input "#c9c9c9"
type input "#cccccc"
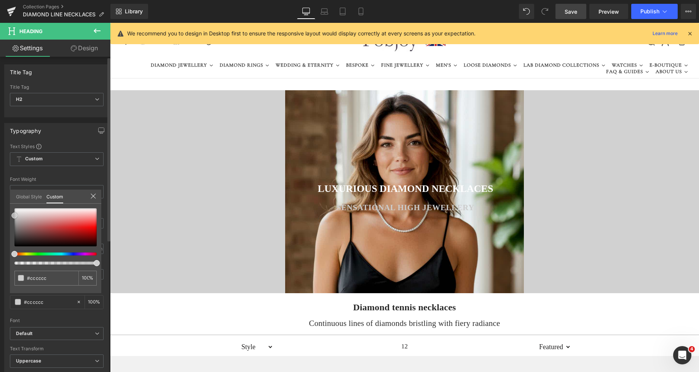
type input "#cecece"
type input "#d1d1d1"
type input "#d8d8d8"
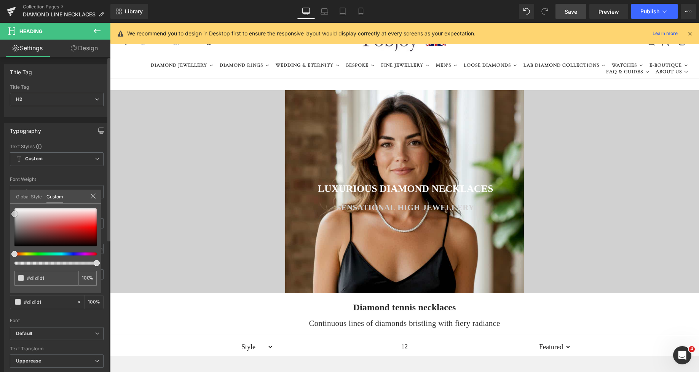
type input "#d8d8d8"
type input "#dbdbdb"
drag, startPoint x: 16, startPoint y: 219, endPoint x: 8, endPoint y: 212, distance: 11.1
click at [8, 212] on div "Typography Text Styles Custom Custom Setup Global Style Custom Setup Global Sty…" at bounding box center [57, 248] width 114 height 262
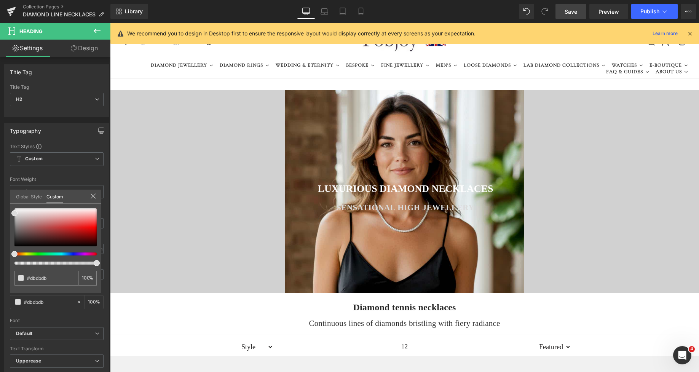
click at [575, 11] on span "Save" at bounding box center [571, 12] width 13 height 8
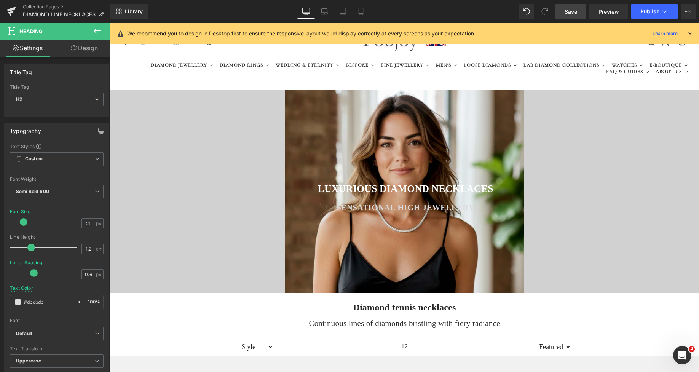
click at [110, 23] on div at bounding box center [110, 23] width 0 height 0
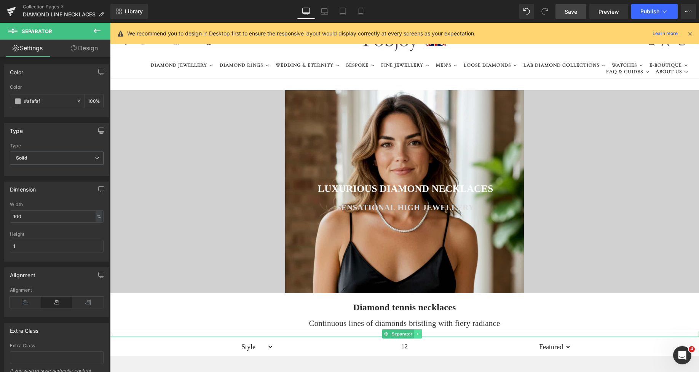
click at [417, 333] on icon at bounding box center [418, 334] width 4 height 5
click at [422, 332] on icon at bounding box center [422, 334] width 4 height 4
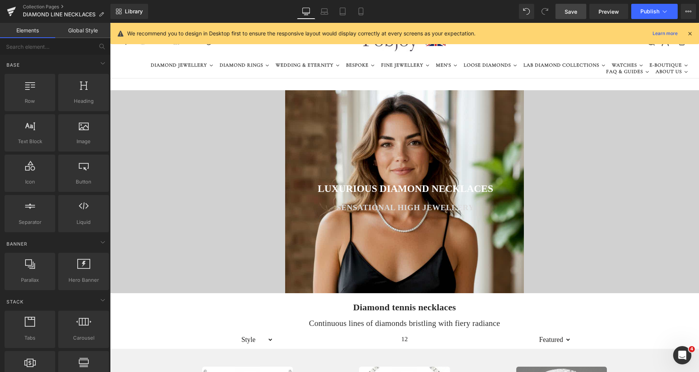
drag, startPoint x: 570, startPoint y: 9, endPoint x: 552, endPoint y: 170, distance: 162.1
click at [570, 9] on span "Save" at bounding box center [571, 12] width 13 height 8
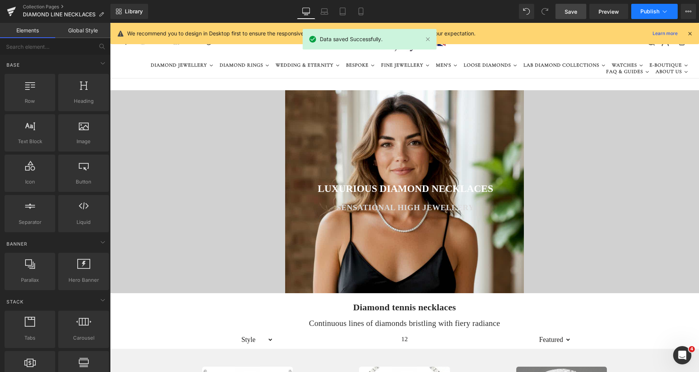
click at [649, 10] on span "Publish" at bounding box center [650, 11] width 19 height 6
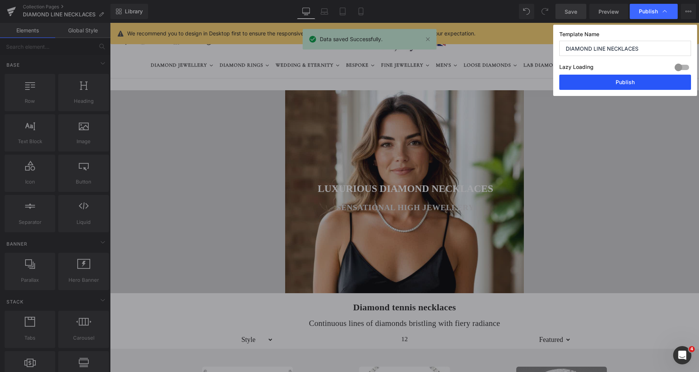
click at [623, 80] on button "Publish" at bounding box center [625, 82] width 132 height 15
click at [359, 13] on icon at bounding box center [361, 12] width 8 height 8
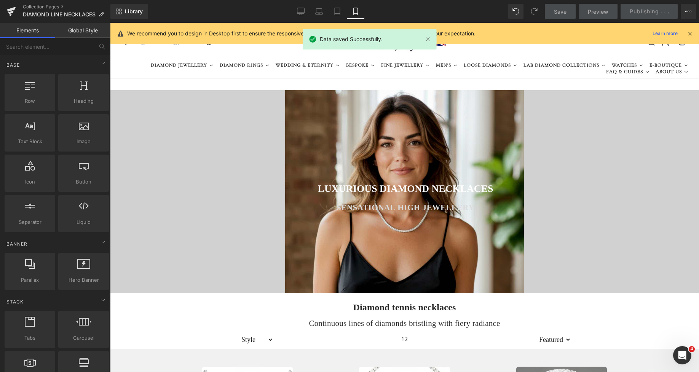
click at [356, 13] on icon at bounding box center [356, 12] width 8 height 8
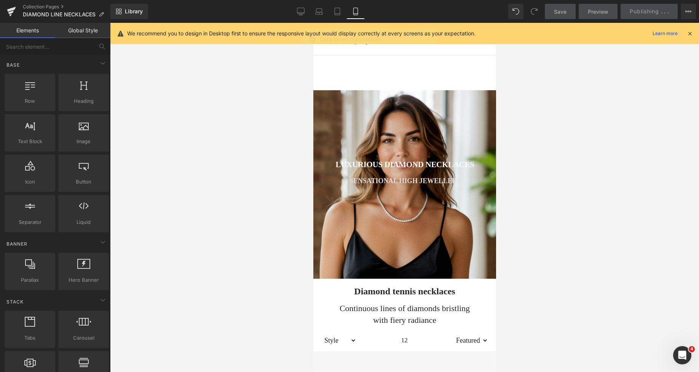
scroll to position [65, 0]
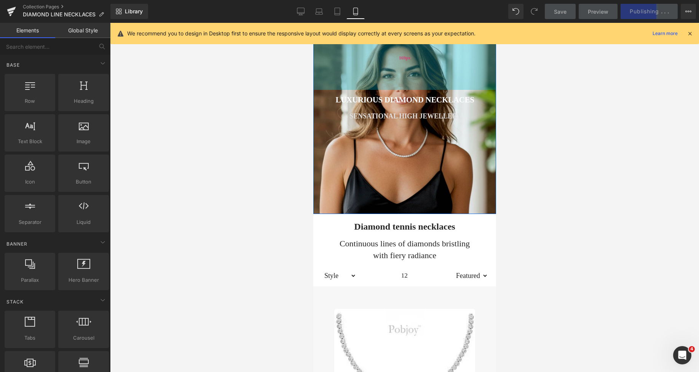
click at [377, 80] on div "169px" at bounding box center [404, 58] width 183 height 64
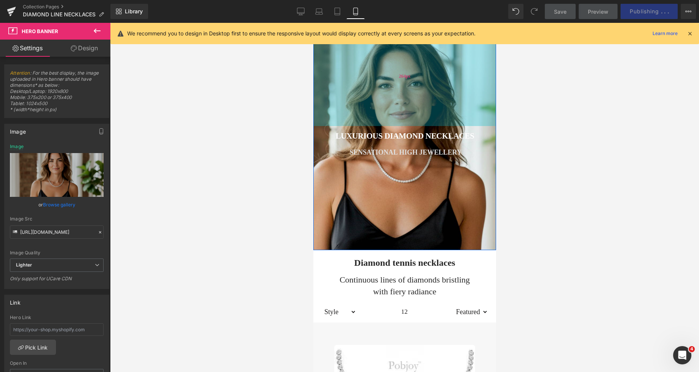
drag, startPoint x: 377, startPoint y: 80, endPoint x: 380, endPoint y: 116, distance: 36.3
click at [380, 116] on div "264px" at bounding box center [404, 76] width 183 height 101
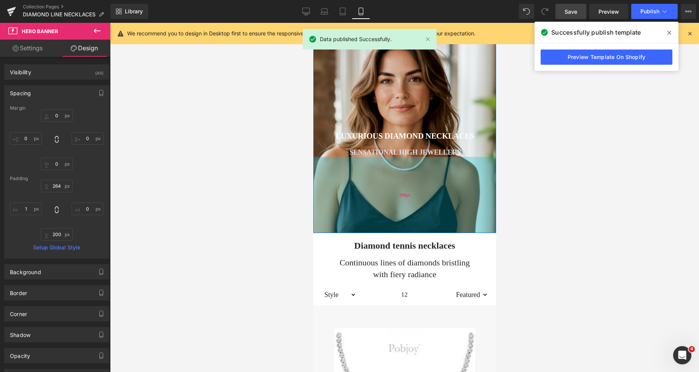
type input "178px"
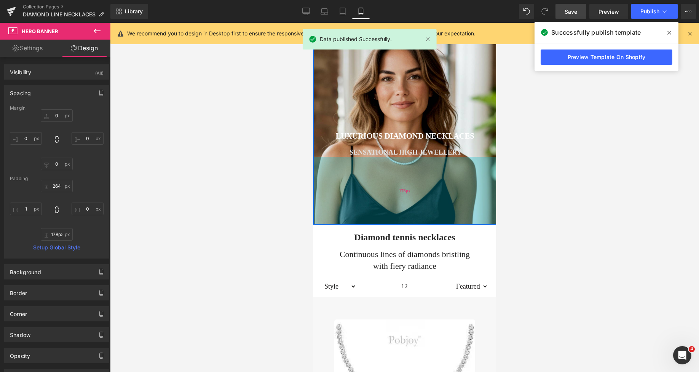
drag, startPoint x: 395, startPoint y: 190, endPoint x: 395, endPoint y: 182, distance: 8.4
click at [395, 182] on div "178px" at bounding box center [404, 191] width 183 height 68
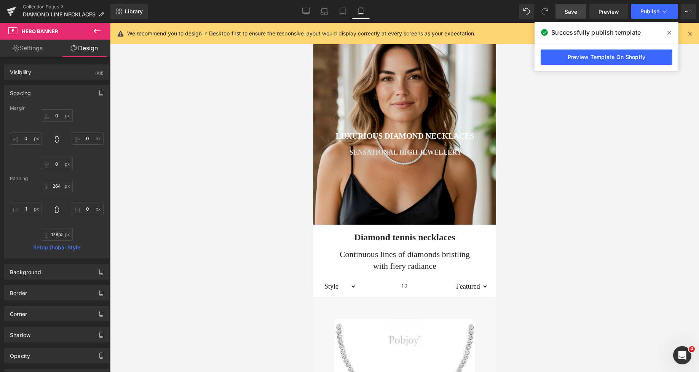
scroll to position [0, 0]
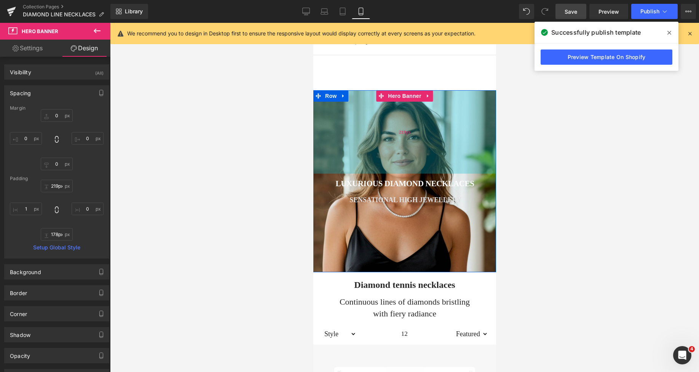
type input "225px"
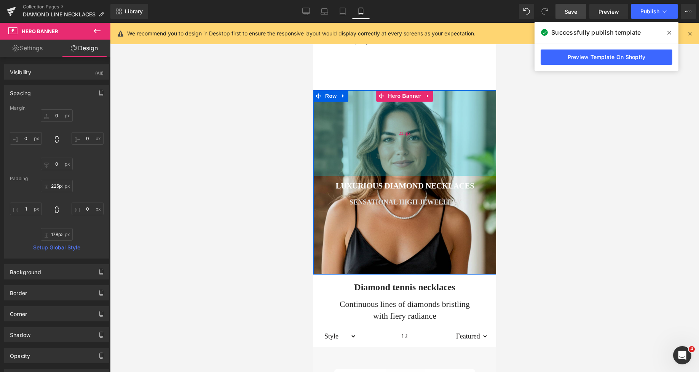
drag, startPoint x: 446, startPoint y: 168, endPoint x: 441, endPoint y: 153, distance: 15.7
click at [441, 153] on div "225px" at bounding box center [404, 133] width 183 height 86
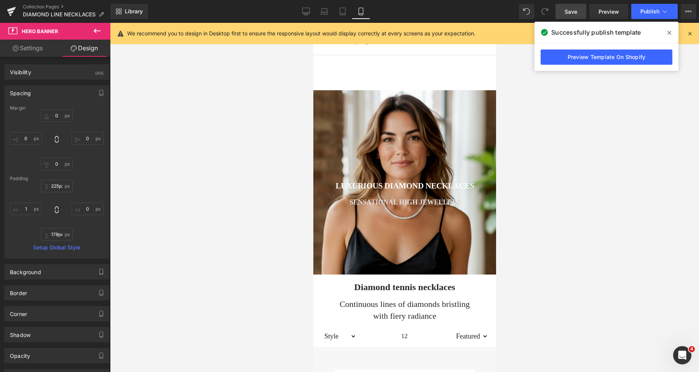
click at [574, 208] on div at bounding box center [404, 197] width 589 height 349
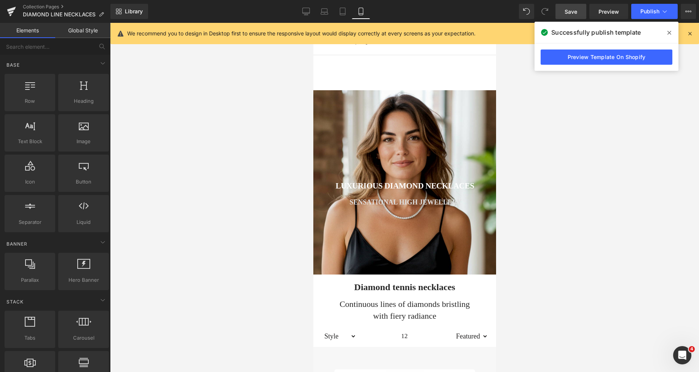
click at [570, 8] on span "Save" at bounding box center [571, 12] width 13 height 8
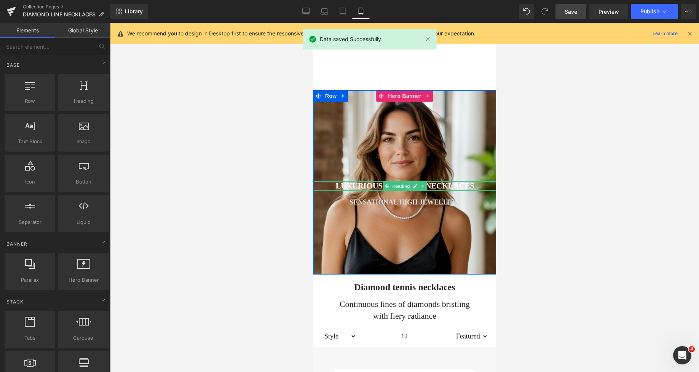
click at [335, 188] on h3 "LUXURIOUS DIAMOND NECKLACES" at bounding box center [404, 186] width 182 height 10
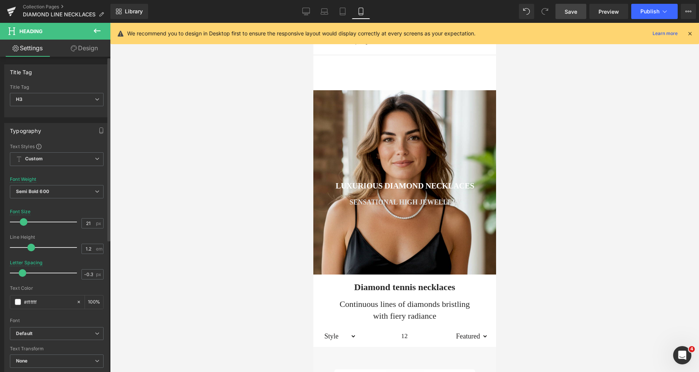
type input "20"
click at [22, 222] on span at bounding box center [23, 222] width 8 height 8
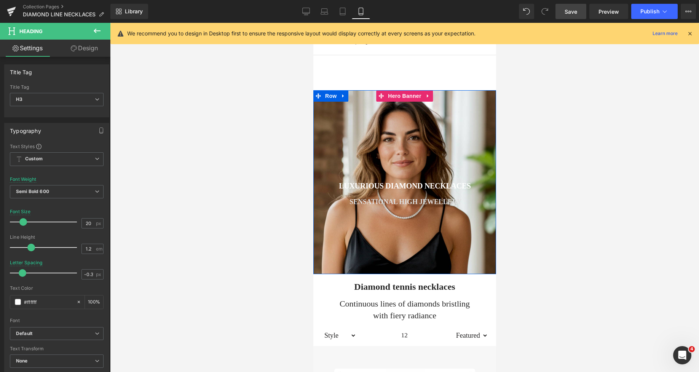
click at [413, 201] on icon at bounding box center [415, 202] width 4 height 5
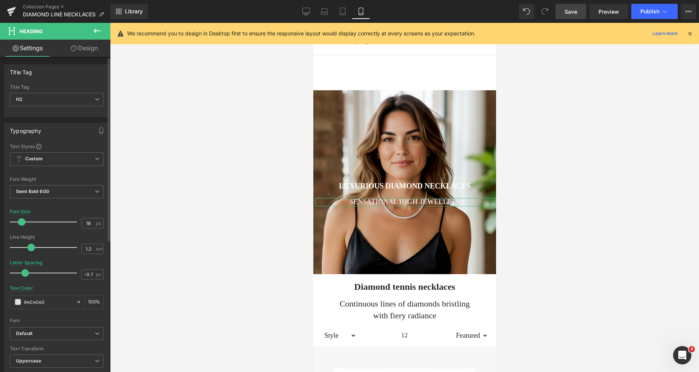
type input "17"
click at [21, 222] on span at bounding box center [21, 222] width 8 height 8
click at [570, 11] on span "Save" at bounding box center [571, 12] width 13 height 8
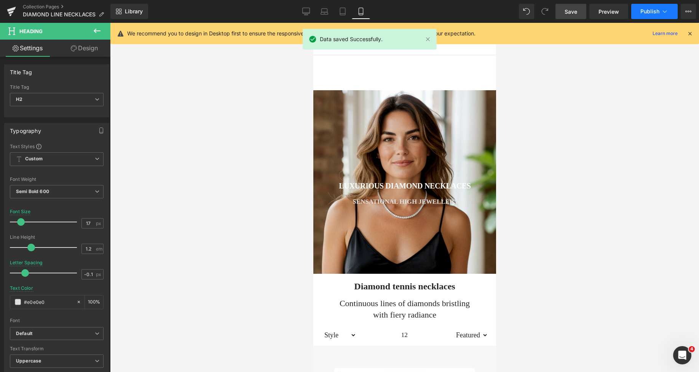
click at [640, 11] on button "Publish" at bounding box center [654, 11] width 46 height 15
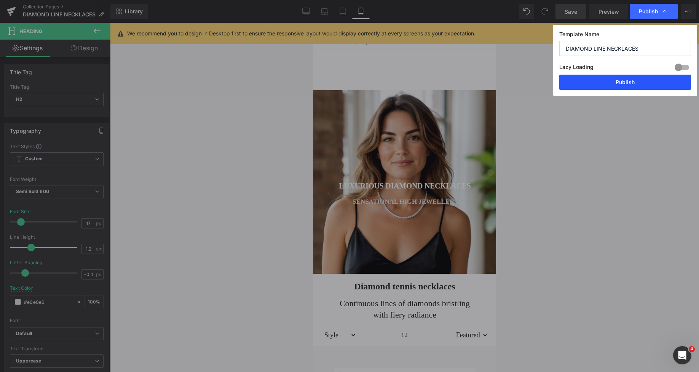
click at [617, 82] on button "Publish" at bounding box center [625, 82] width 132 height 15
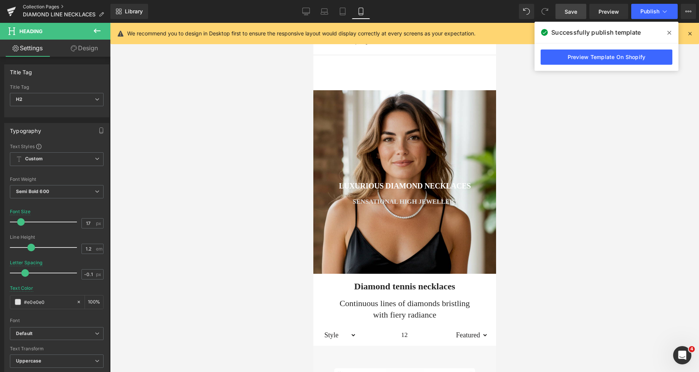
click at [51, 7] on link "Collection Pages" at bounding box center [67, 7] width 88 height 6
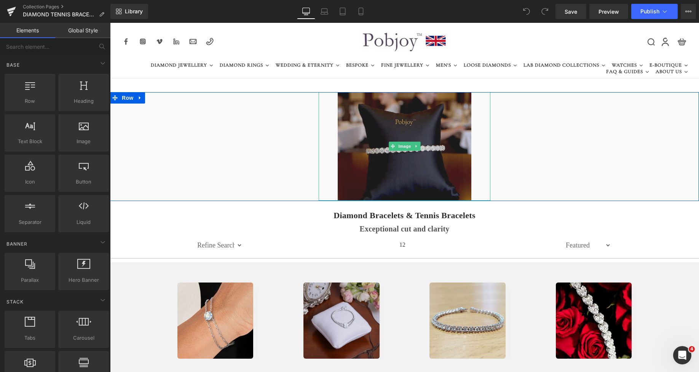
click at [387, 176] on img at bounding box center [405, 146] width 134 height 109
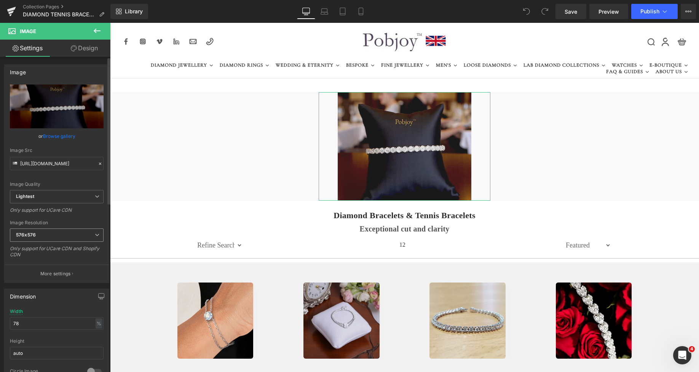
click at [36, 236] on span "576x576" at bounding box center [57, 234] width 94 height 13
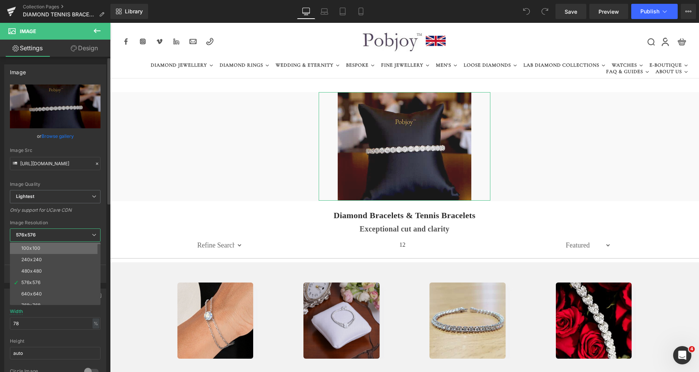
drag, startPoint x: 43, startPoint y: 243, endPoint x: 92, endPoint y: 211, distance: 58.1
click at [43, 243] on li "100x100" at bounding box center [57, 248] width 94 height 11
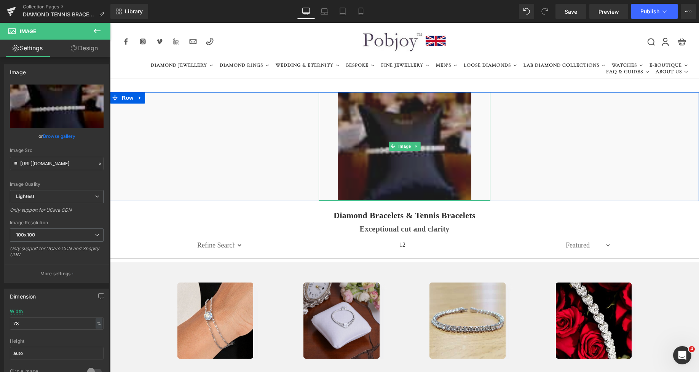
click at [359, 117] on img at bounding box center [405, 146] width 134 height 109
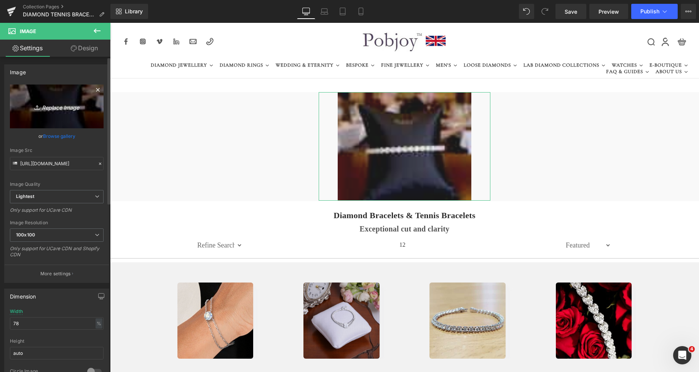
click at [40, 120] on link "Replace Image" at bounding box center [57, 107] width 94 height 44
type input "C:\fakepath\virtual-try-on-5ee3e724-dd99-4733-9ea9-809acd29161b.jpe"
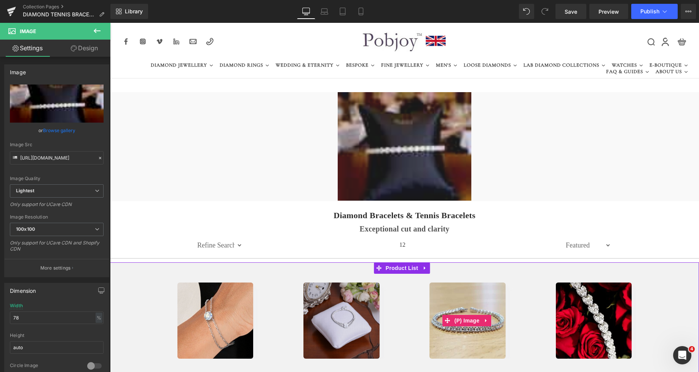
drag, startPoint x: 446, startPoint y: 296, endPoint x: 429, endPoint y: 244, distance: 54.7
click at [447, 296] on img at bounding box center [468, 321] width 76 height 76
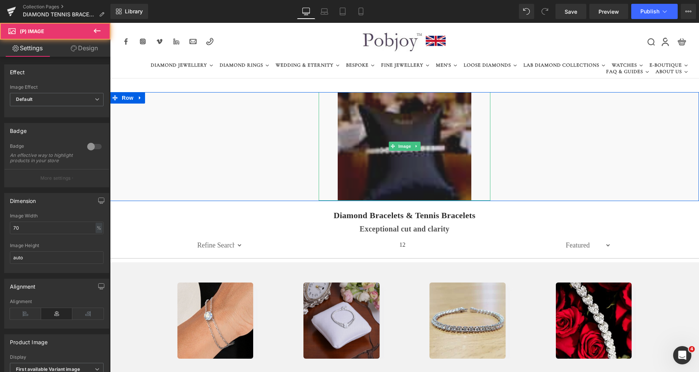
click at [404, 174] on img at bounding box center [405, 146] width 134 height 109
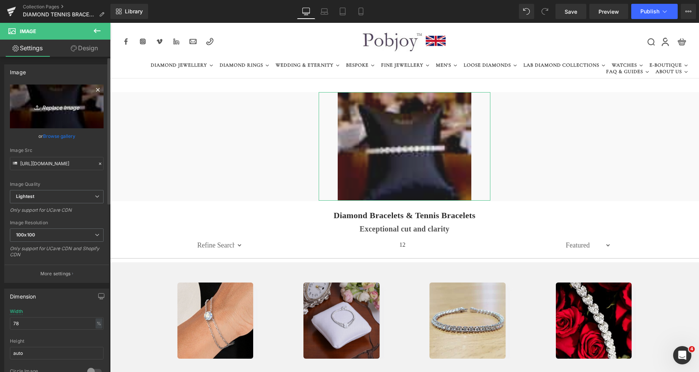
click at [40, 102] on icon "Replace Image" at bounding box center [56, 107] width 61 height 10
type input "C:\fakepath\fetaax.png"
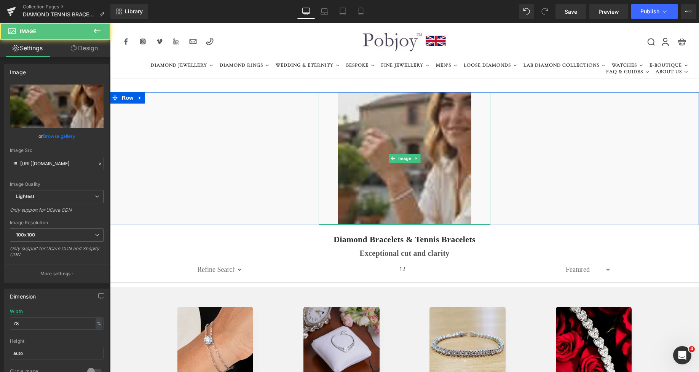
click at [390, 128] on img at bounding box center [405, 158] width 134 height 133
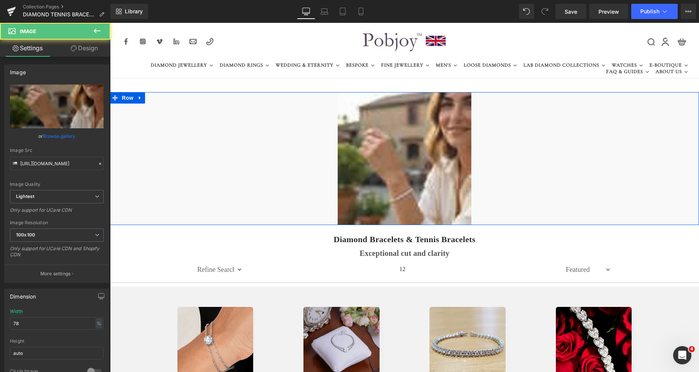
click at [286, 141] on div "Image Row" at bounding box center [404, 158] width 589 height 133
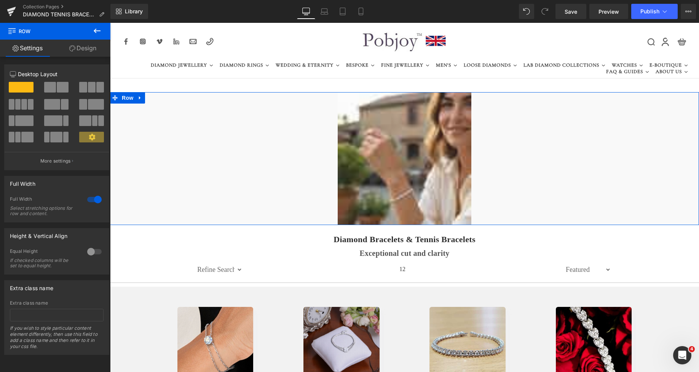
click at [93, 51] on link "Design" at bounding box center [82, 48] width 55 height 17
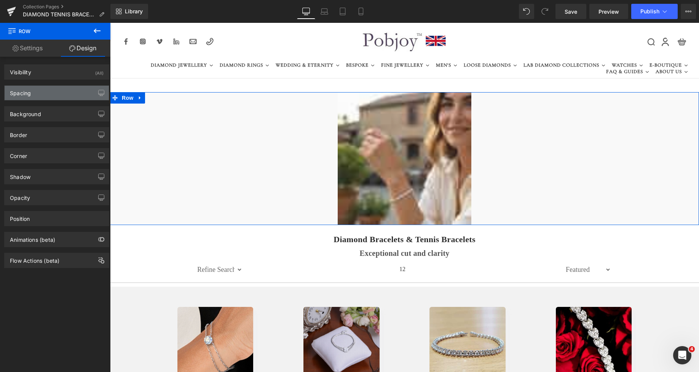
click at [38, 89] on div "Spacing" at bounding box center [57, 93] width 104 height 14
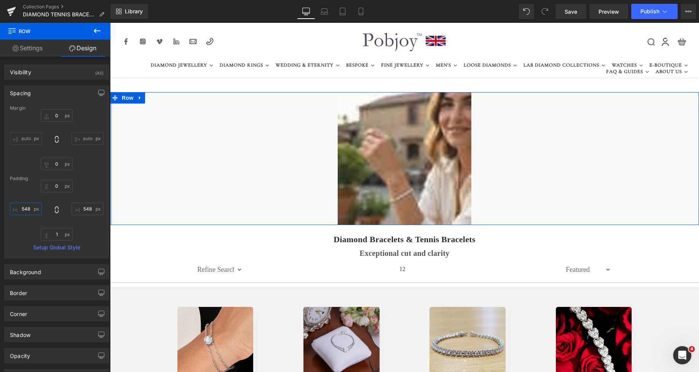
click at [34, 208] on input "text" at bounding box center [26, 209] width 32 height 13
drag, startPoint x: 31, startPoint y: 209, endPoint x: 26, endPoint y: 209, distance: 5.3
click at [26, 209] on input "text" at bounding box center [26, 209] width 32 height 13
type input "555"
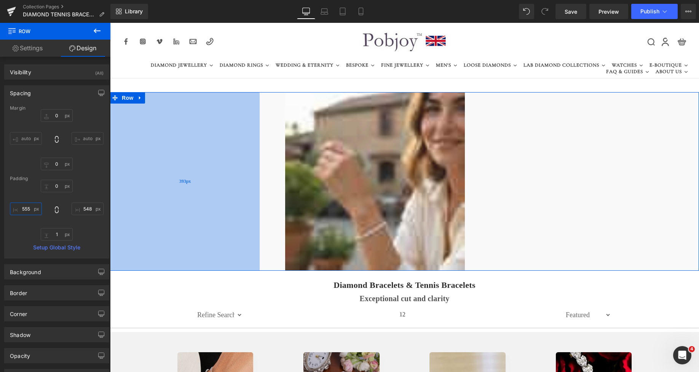
drag, startPoint x: 197, startPoint y: 159, endPoint x: 129, endPoint y: 166, distance: 68.2
click at [129, 166] on div "393px" at bounding box center [185, 181] width 150 height 179
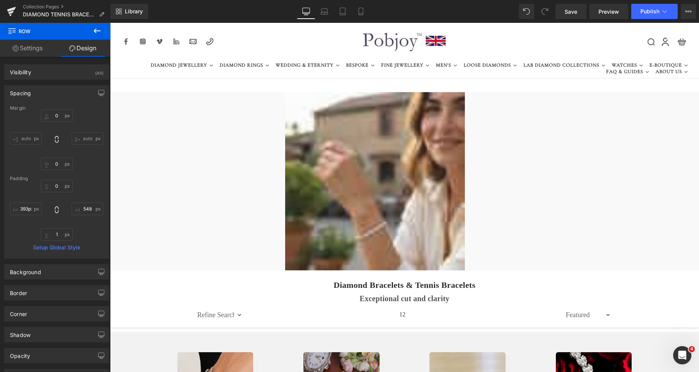
click at [493, 150] on div "Image Row 393px" at bounding box center [404, 181] width 589 height 179
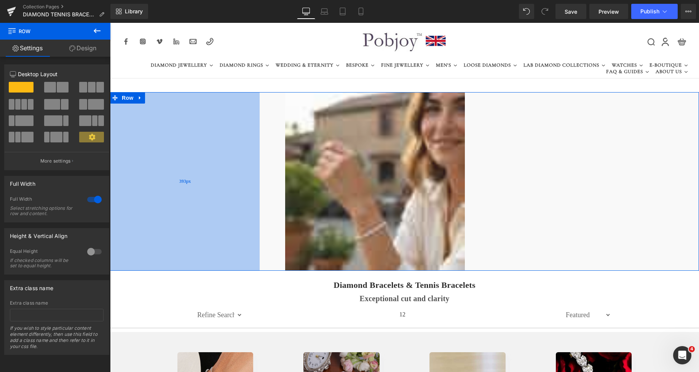
click at [212, 144] on div "393px" at bounding box center [185, 181] width 150 height 179
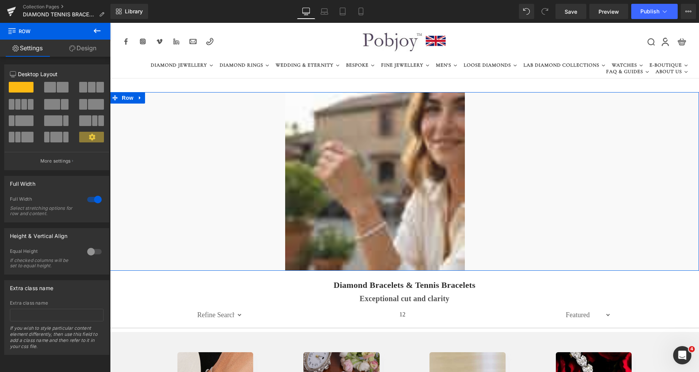
click at [96, 45] on link "Design" at bounding box center [82, 48] width 55 height 17
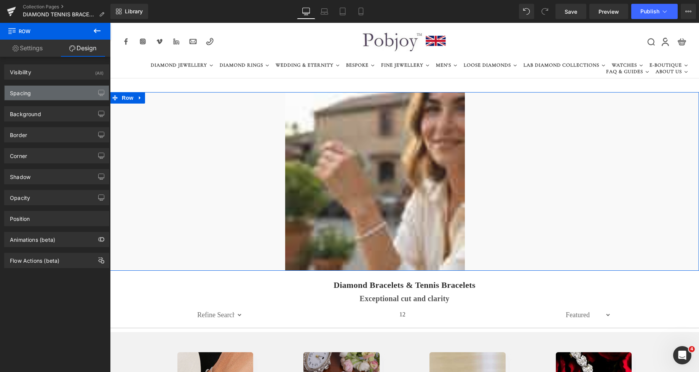
click at [41, 94] on div "Spacing" at bounding box center [57, 93] width 104 height 14
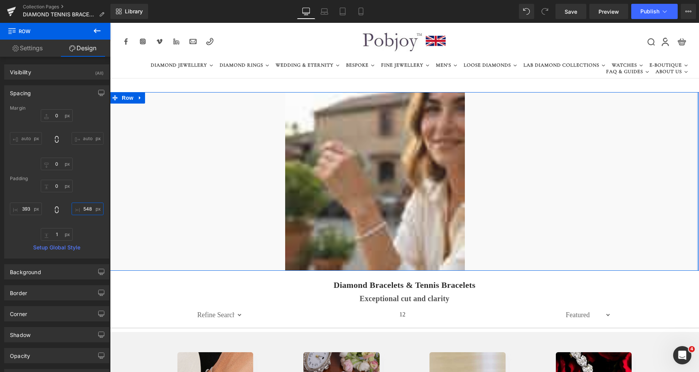
click at [82, 214] on input "text" at bounding box center [88, 209] width 32 height 13
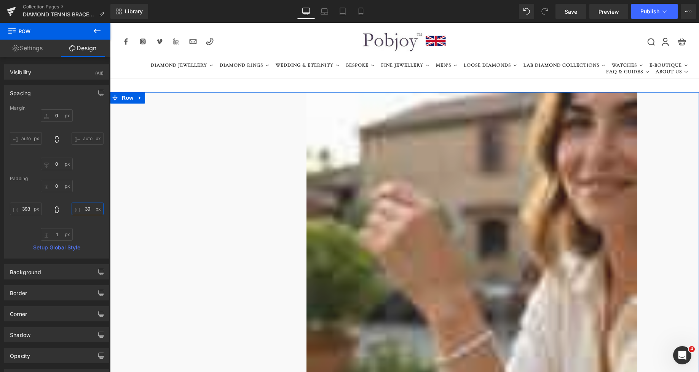
type input "393"
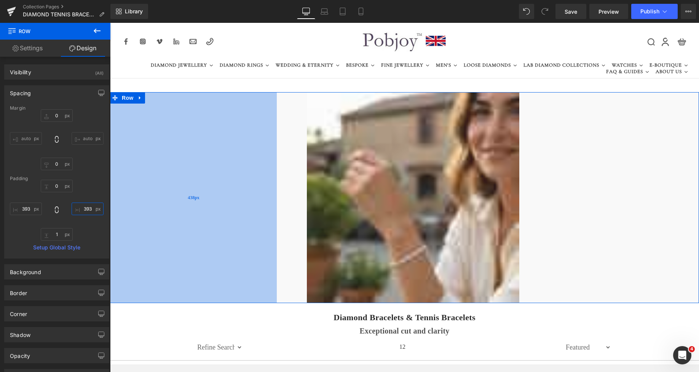
drag, startPoint x: 222, startPoint y: 200, endPoint x: 239, endPoint y: 198, distance: 17.2
click at [239, 198] on div "438px" at bounding box center [193, 197] width 167 height 211
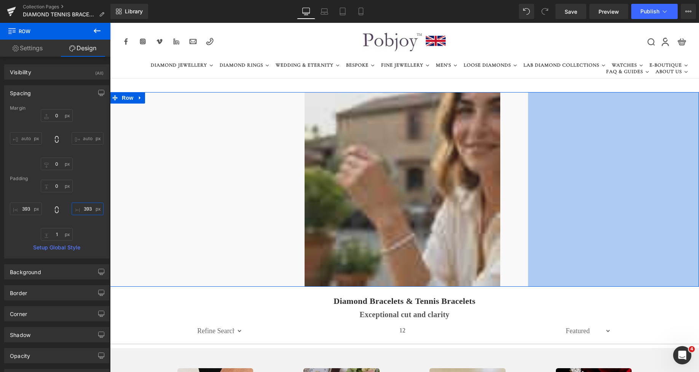
drag, startPoint x: 572, startPoint y: 151, endPoint x: 372, endPoint y: 151, distance: 199.5
click at [548, 150] on div "449px" at bounding box center [613, 189] width 171 height 195
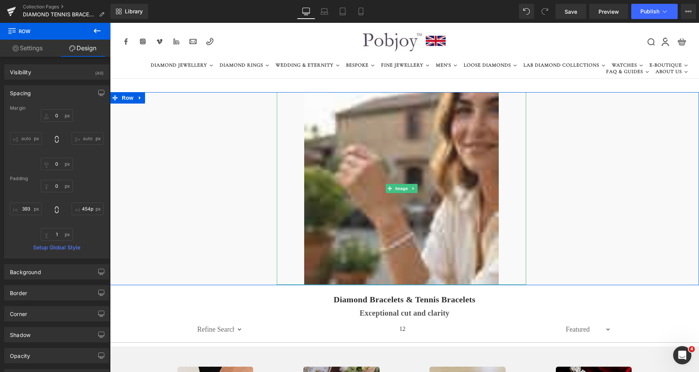
click at [291, 148] on link at bounding box center [401, 188] width 249 height 193
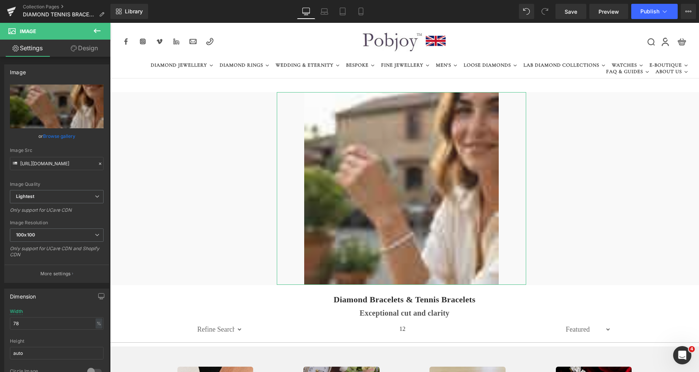
click at [91, 53] on link "Design" at bounding box center [84, 48] width 55 height 17
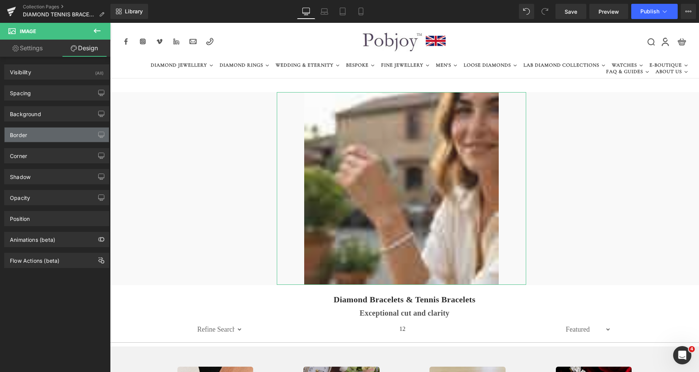
click at [36, 136] on div "Border" at bounding box center [57, 135] width 104 height 14
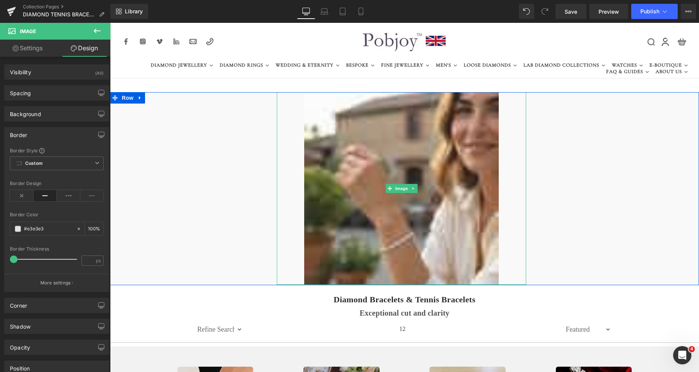
click at [287, 145] on link at bounding box center [401, 188] width 249 height 193
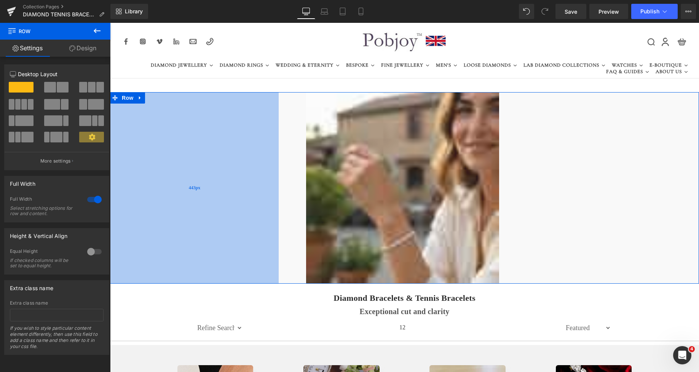
click at [262, 147] on div "443px" at bounding box center [194, 188] width 169 height 192
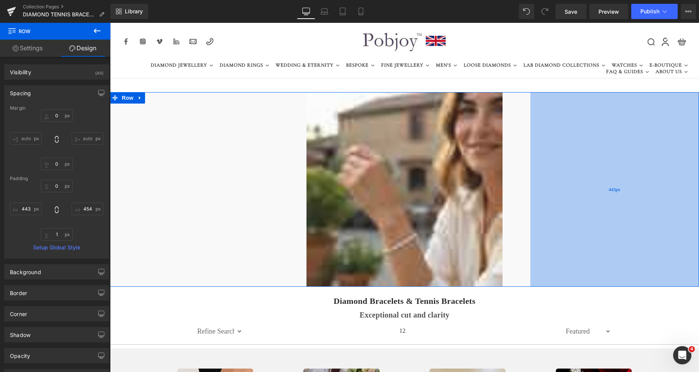
drag, startPoint x: 565, startPoint y: 141, endPoint x: 570, endPoint y: 142, distance: 4.6
click at [570, 142] on div "443px" at bounding box center [614, 189] width 169 height 195
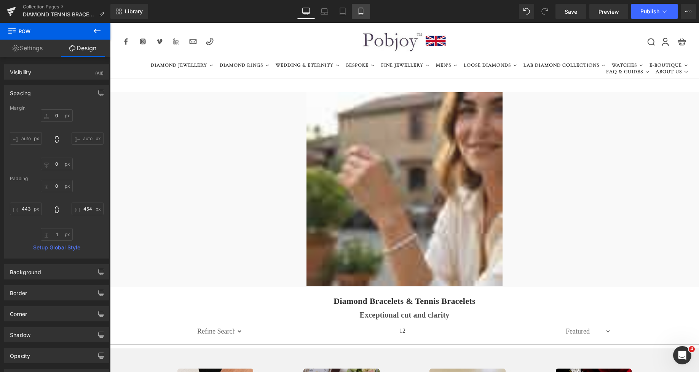
click at [361, 13] on icon at bounding box center [361, 12] width 8 height 8
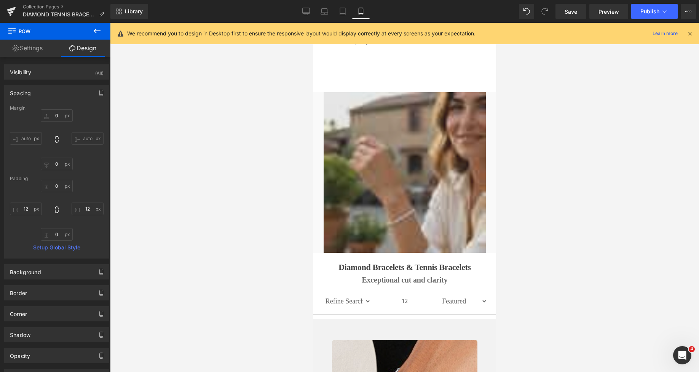
click at [390, 110] on img at bounding box center [405, 172] width 174 height 161
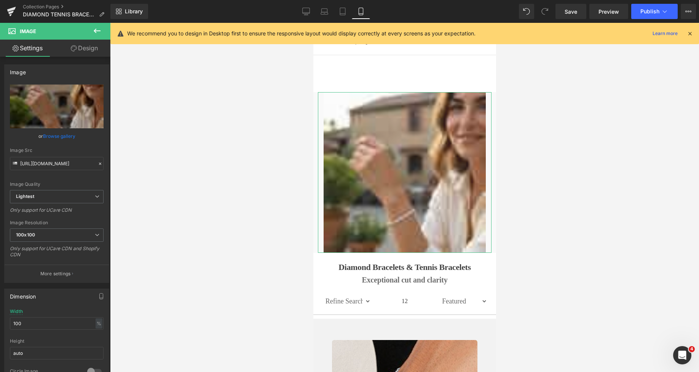
click at [93, 50] on link "Design" at bounding box center [84, 48] width 55 height 17
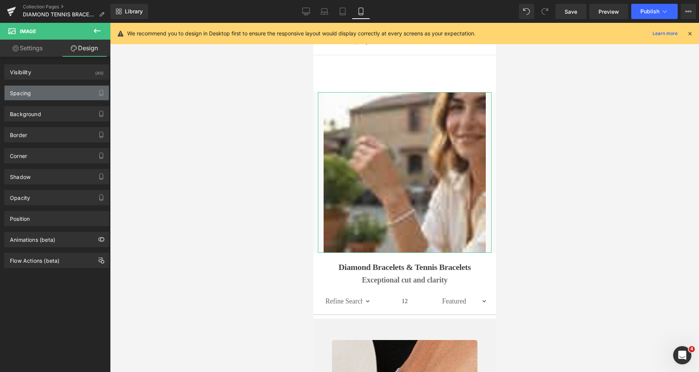
click at [44, 92] on div "Spacing" at bounding box center [57, 93] width 104 height 14
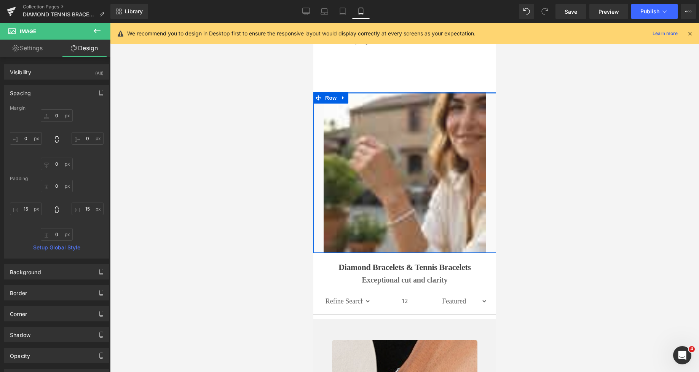
click at [354, 93] on div at bounding box center [404, 93] width 183 height 2
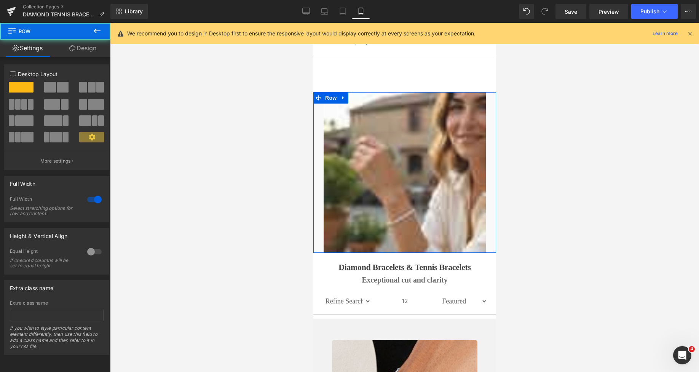
click at [81, 50] on link "Design" at bounding box center [82, 48] width 55 height 17
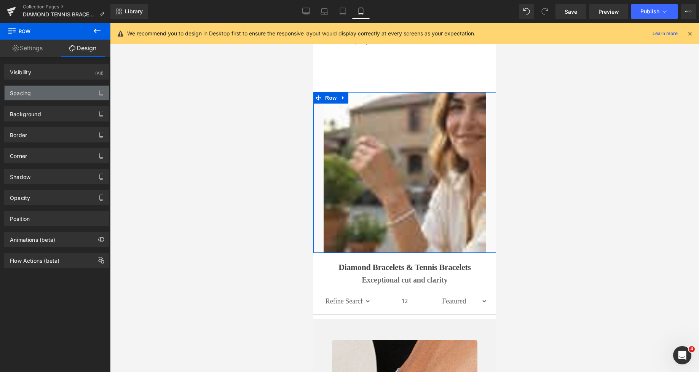
click at [41, 93] on div "Spacing" at bounding box center [57, 93] width 104 height 14
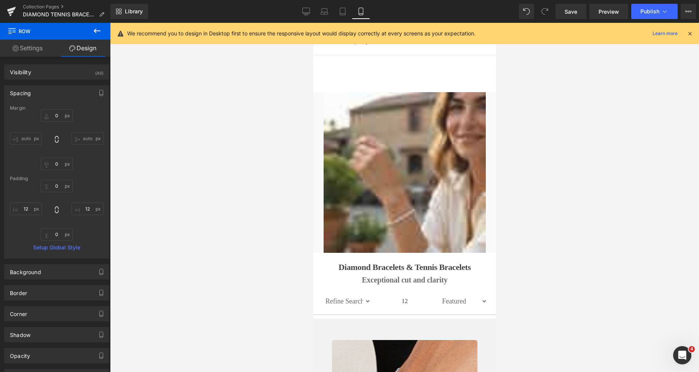
click at [547, 140] on div at bounding box center [404, 197] width 589 height 349
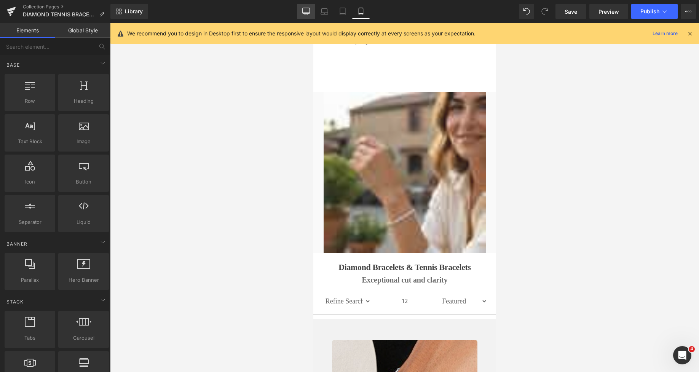
drag, startPoint x: 304, startPoint y: 13, endPoint x: 333, endPoint y: 48, distance: 45.4
click at [304, 13] on icon at bounding box center [306, 12] width 8 height 8
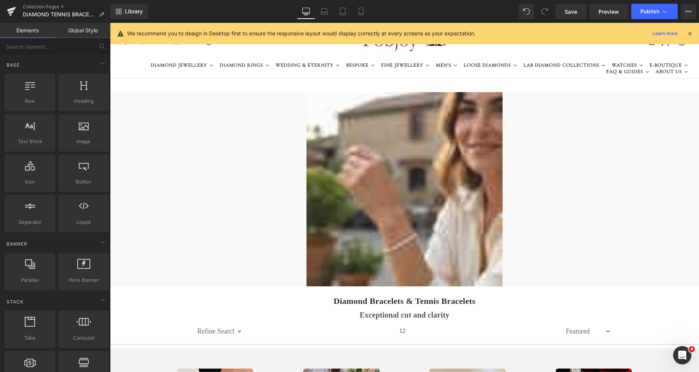
scroll to position [65, 0]
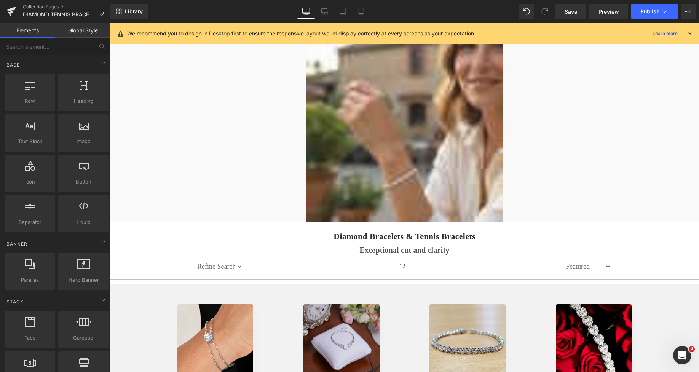
click at [399, 122] on div "Image" at bounding box center [405, 124] width 252 height 194
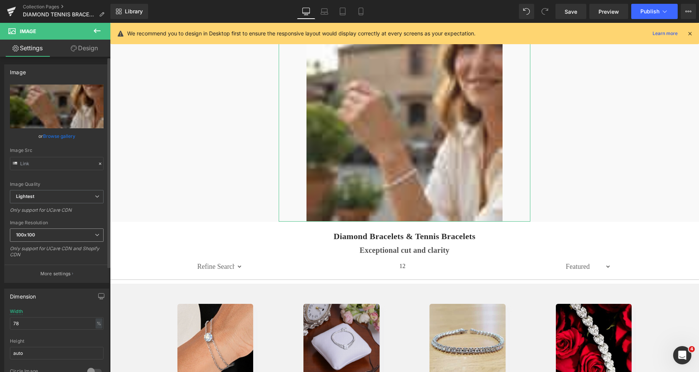
click at [50, 232] on span "100x100" at bounding box center [57, 234] width 94 height 13
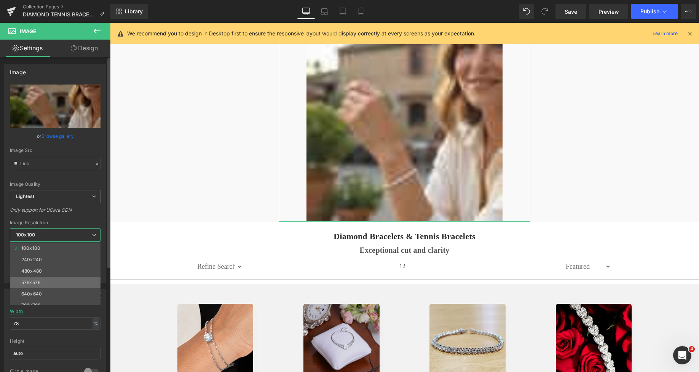
click at [40, 282] on div "576x576" at bounding box center [30, 282] width 19 height 5
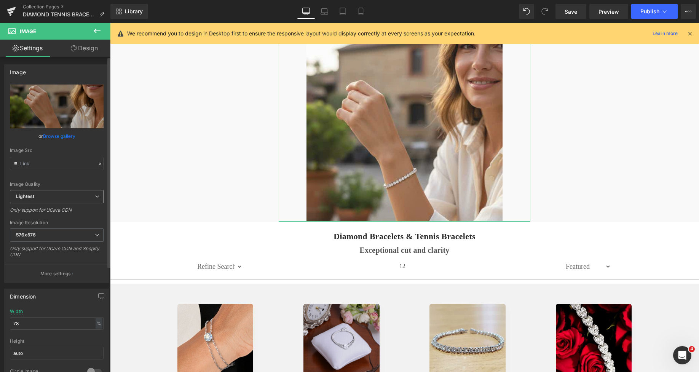
click at [67, 192] on span "Lightest" at bounding box center [57, 196] width 94 height 13
click at [50, 206] on li "Lighter" at bounding box center [55, 209] width 91 height 11
click at [575, 4] on link "Save" at bounding box center [571, 11] width 31 height 15
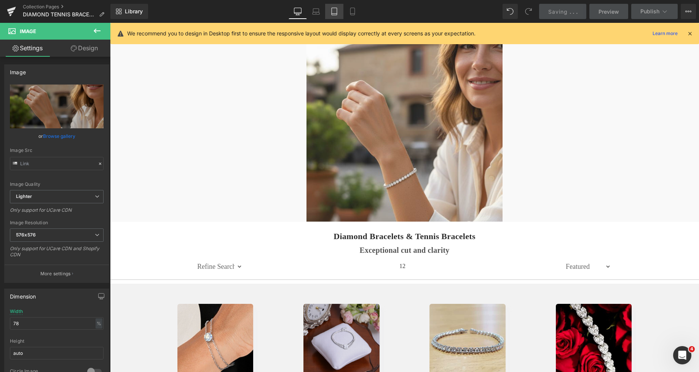
click at [332, 16] on link "Tablet" at bounding box center [334, 11] width 18 height 15
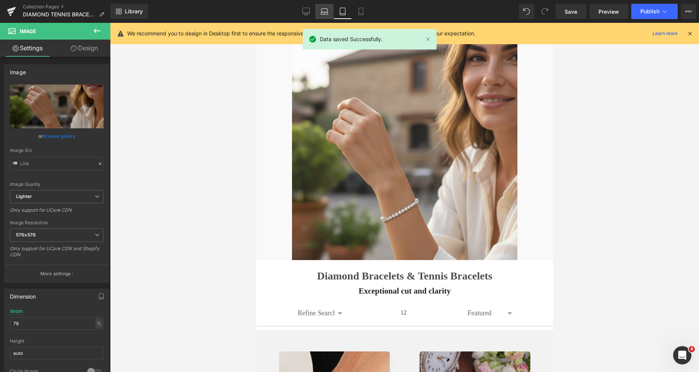
scroll to position [74, 0]
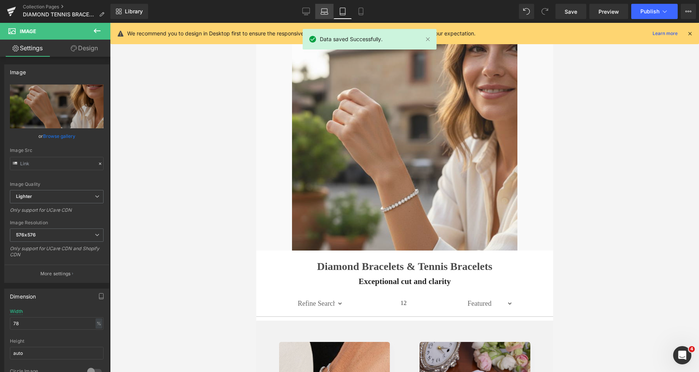
click at [324, 16] on link "Laptop" at bounding box center [324, 11] width 18 height 15
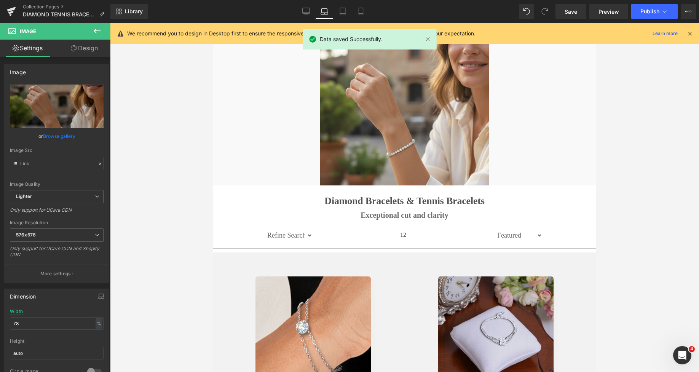
scroll to position [65, 0]
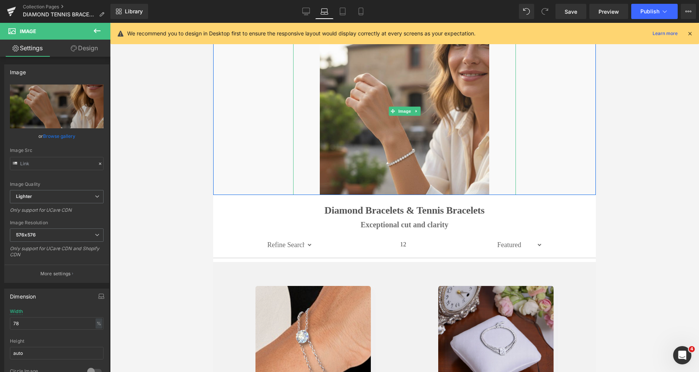
click at [293, 99] on link at bounding box center [404, 111] width 223 height 168
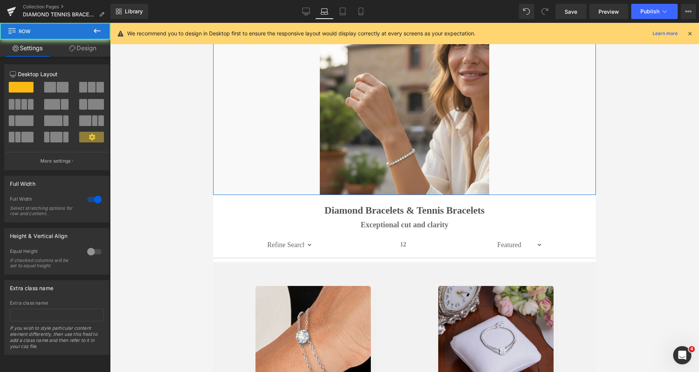
click at [271, 99] on div "Image Row" at bounding box center [404, 111] width 383 height 168
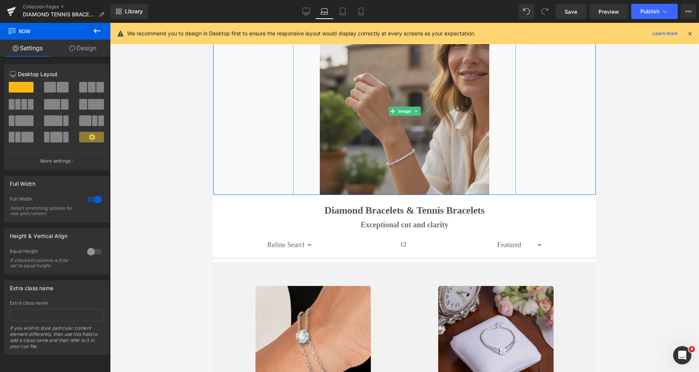
click at [321, 87] on img at bounding box center [404, 111] width 169 height 168
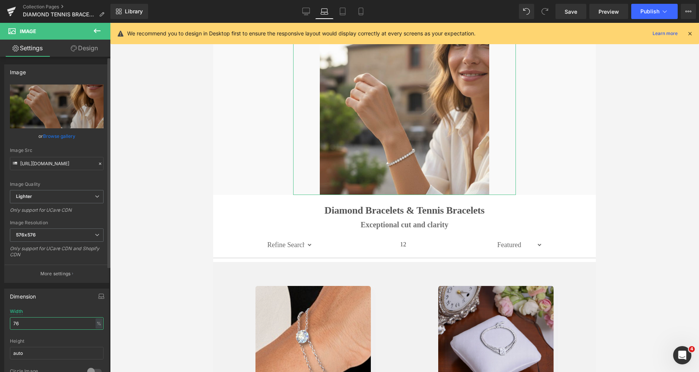
drag, startPoint x: 36, startPoint y: 329, endPoint x: 8, endPoint y: 330, distance: 27.4
click at [8, 330] on div "76% Width 76 % % px auto Height auto 0 Circle Image" at bounding box center [57, 347] width 104 height 76
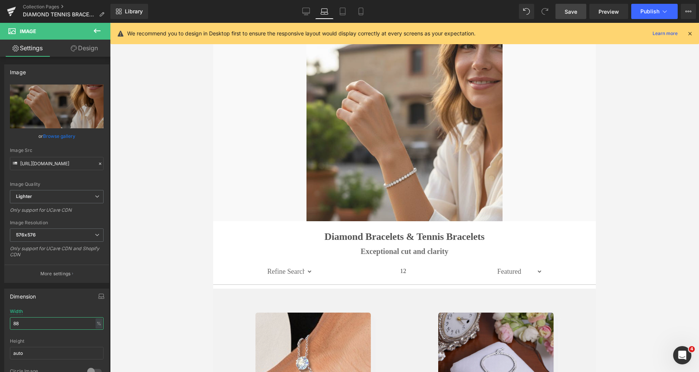
type input "88"
click at [570, 12] on span "Save" at bounding box center [571, 12] width 13 height 8
click at [645, 11] on span "Publish" at bounding box center [650, 11] width 19 height 6
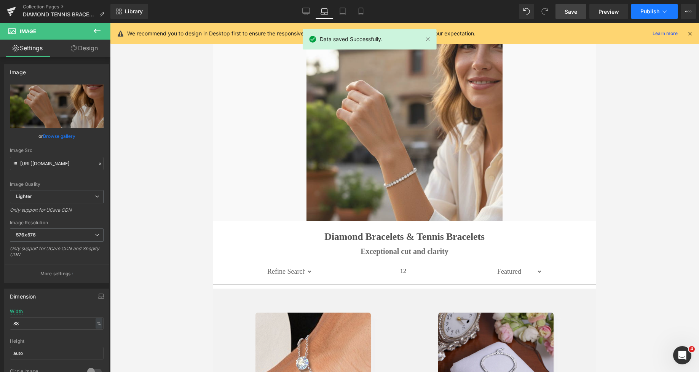
click at [644, 12] on span "Publish" at bounding box center [650, 11] width 19 height 6
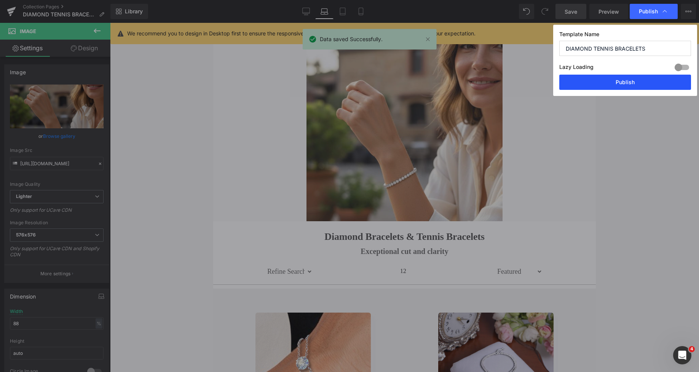
click at [625, 80] on button "Publish" at bounding box center [625, 82] width 132 height 15
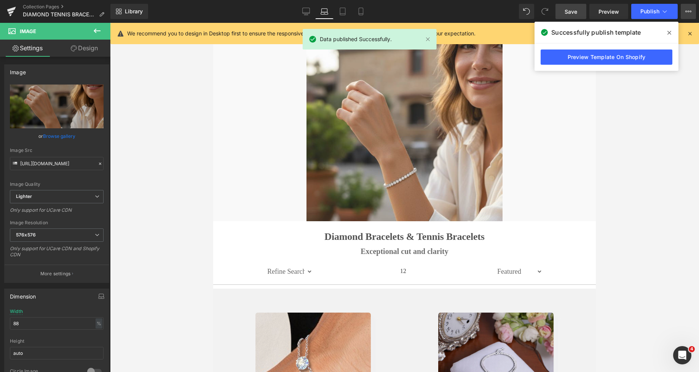
click at [687, 13] on icon at bounding box center [688, 11] width 6 height 6
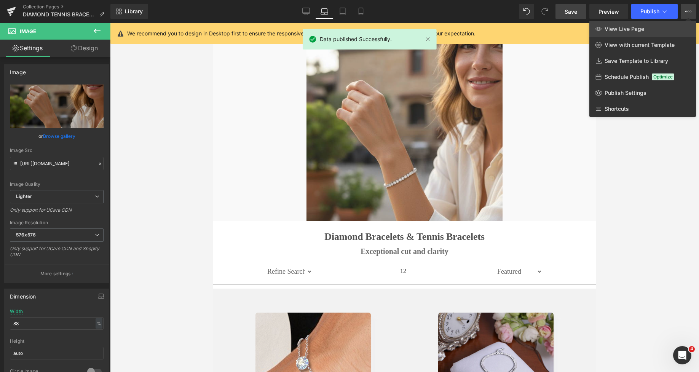
click at [650, 26] on link "View Live Page" at bounding box center [642, 29] width 107 height 16
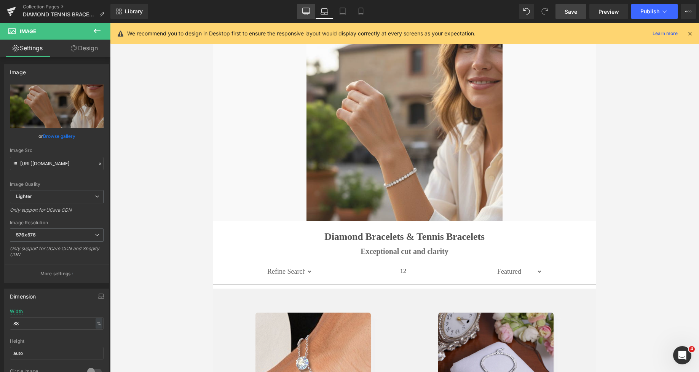
click at [304, 11] on icon at bounding box center [306, 12] width 8 height 8
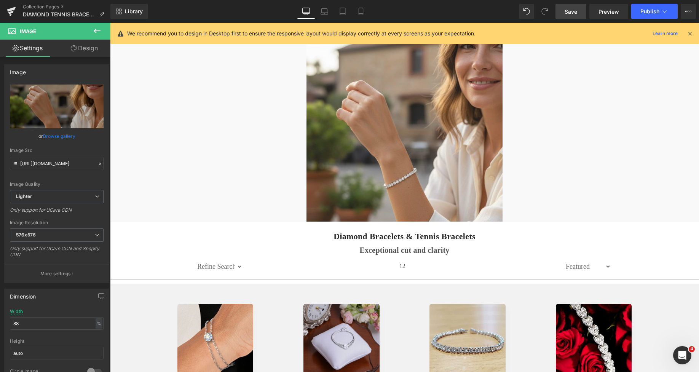
click at [225, 111] on div "Image Row" at bounding box center [404, 124] width 589 height 195
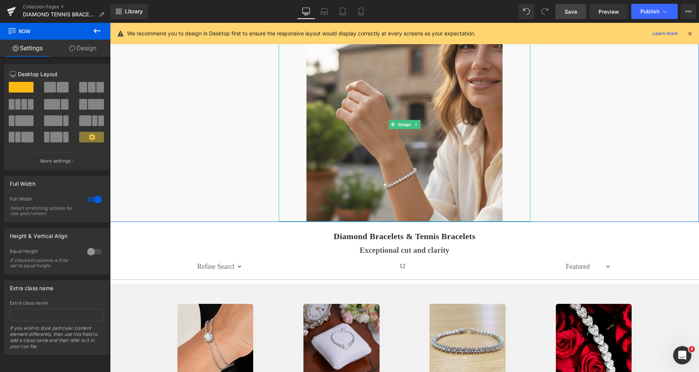
click at [300, 94] on link at bounding box center [405, 124] width 252 height 194
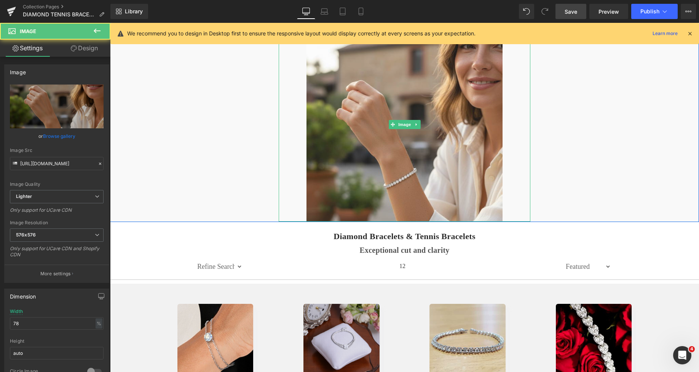
click at [265, 97] on div "Image Row" at bounding box center [404, 124] width 589 height 195
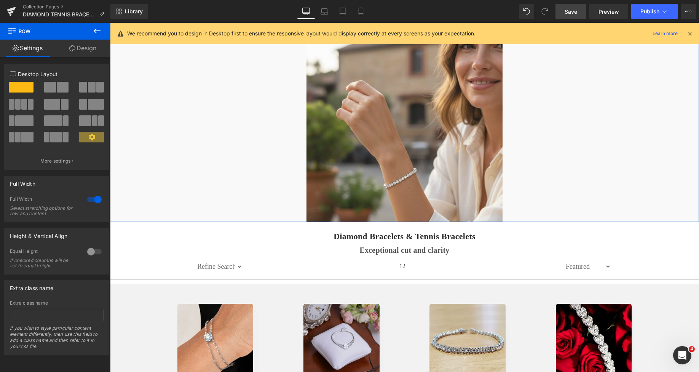
drag, startPoint x: 84, startPoint y: 48, endPoint x: 31, endPoint y: 94, distance: 69.9
click at [84, 48] on link "Design" at bounding box center [82, 48] width 55 height 17
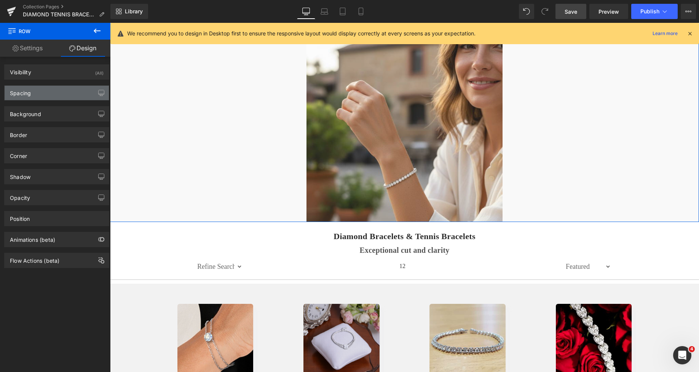
click at [31, 94] on div "Spacing" at bounding box center [57, 93] width 104 height 14
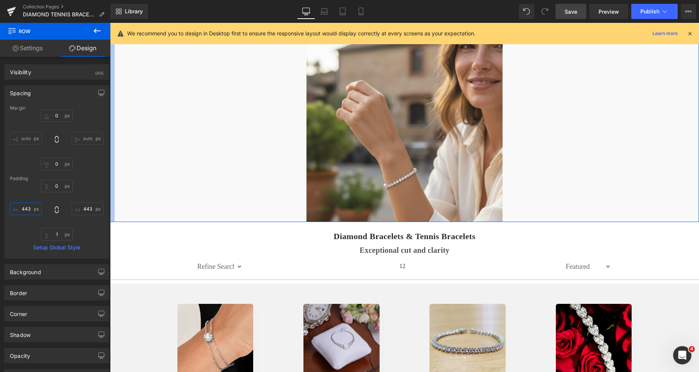
click at [18, 211] on input "text" at bounding box center [26, 209] width 32 height 13
drag, startPoint x: 18, startPoint y: 211, endPoint x: 29, endPoint y: 211, distance: 11.0
click at [29, 211] on input "text" at bounding box center [26, 209] width 32 height 13
click at [27, 210] on input "text" at bounding box center [26, 209] width 32 height 13
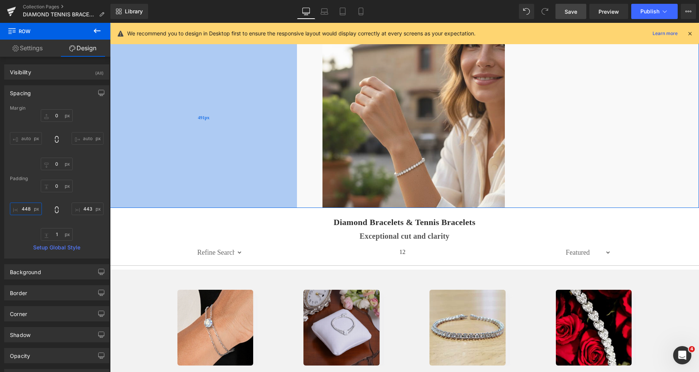
drag, startPoint x: 166, startPoint y: 171, endPoint x: 182, endPoint y: 174, distance: 16.5
click at [182, 174] on div "491px" at bounding box center [203, 117] width 187 height 181
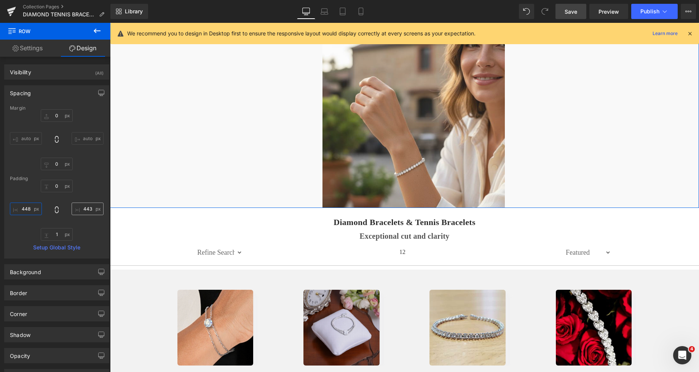
type input "491px"
click at [84, 209] on input "text" at bounding box center [88, 209] width 32 height 13
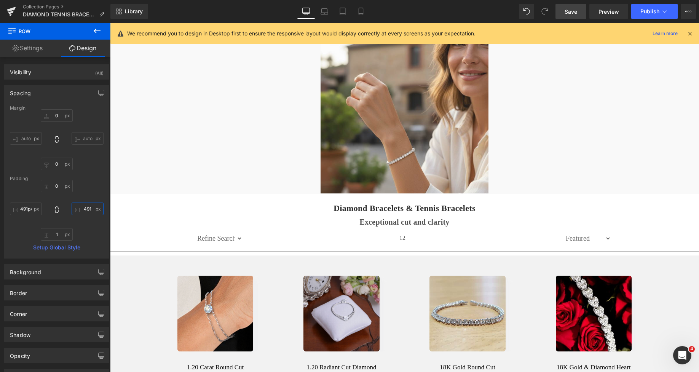
type input "491"
click at [571, 10] on span "Save" at bounding box center [571, 12] width 13 height 8
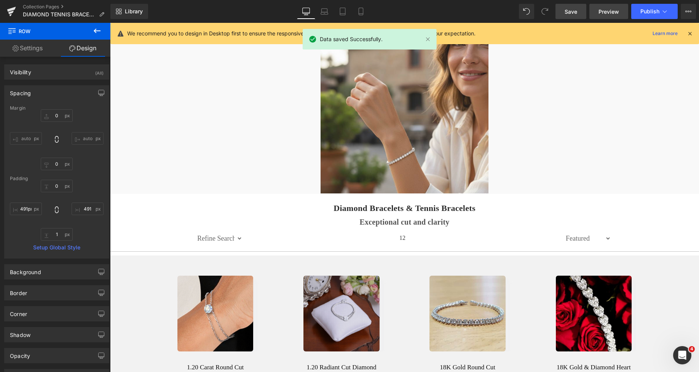
click at [604, 8] on span "Preview" at bounding box center [609, 12] width 21 height 8
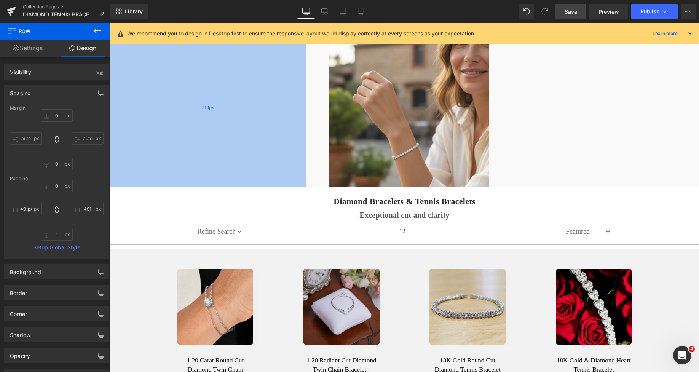
drag, startPoint x: 199, startPoint y: 88, endPoint x: 208, endPoint y: 89, distance: 9.0
click at [208, 89] on div "514px" at bounding box center [208, 107] width 196 height 160
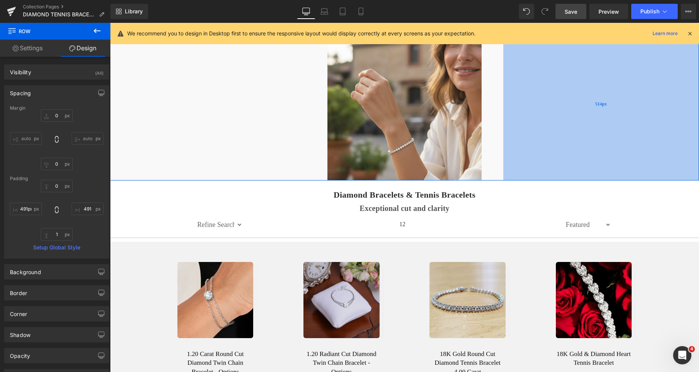
drag, startPoint x: 564, startPoint y: 99, endPoint x: 555, endPoint y: 97, distance: 9.2
click at [555, 97] on div "514px" at bounding box center [601, 103] width 196 height 153
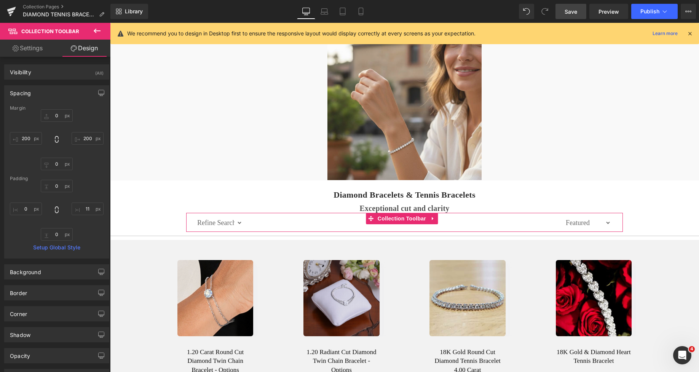
click at [355, 196] on h1 "Diamond Bracelets & Tennis Bracelets" at bounding box center [404, 195] width 589 height 10
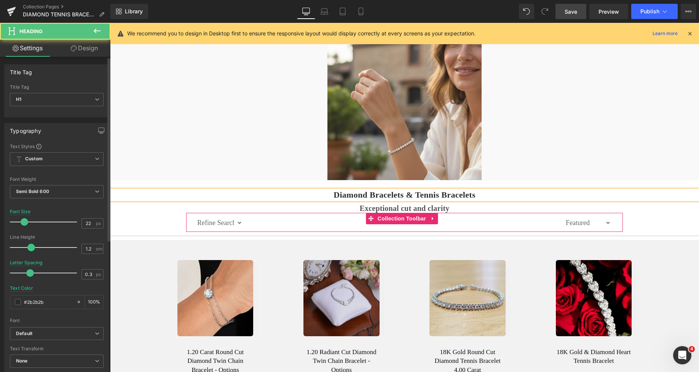
click at [96, 57] on div "Title Tag H1 H2 H3 H4 H5 H6 Title Tag H1 H1 H2 H3 H4 H5 H6 Typography Text Styl…" at bounding box center [57, 316] width 114 height 519
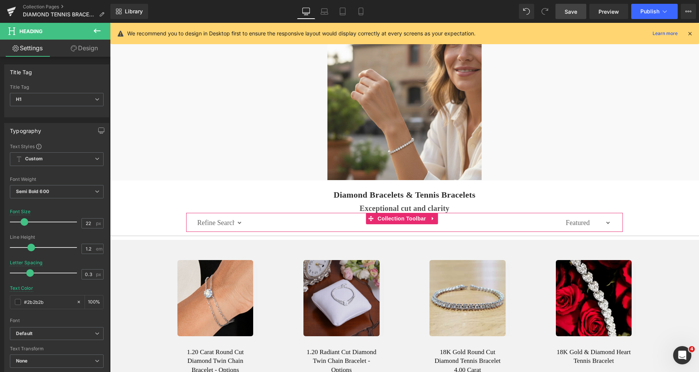
click at [91, 53] on link "Design" at bounding box center [84, 48] width 55 height 17
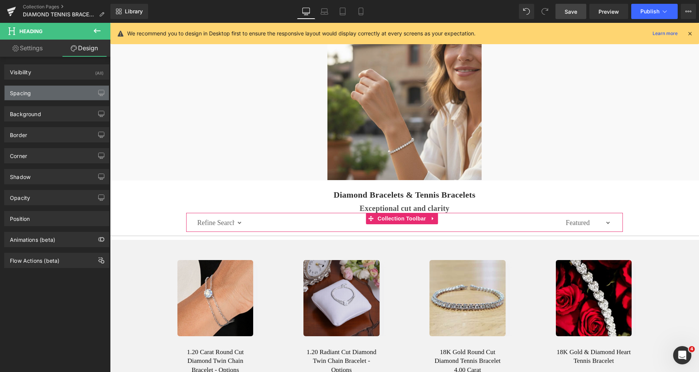
click at [43, 94] on div "Spacing" at bounding box center [57, 93] width 104 height 14
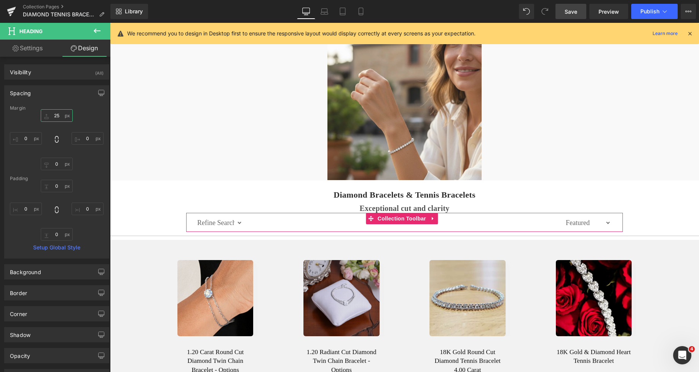
click at [51, 116] on input "text" at bounding box center [57, 115] width 32 height 13
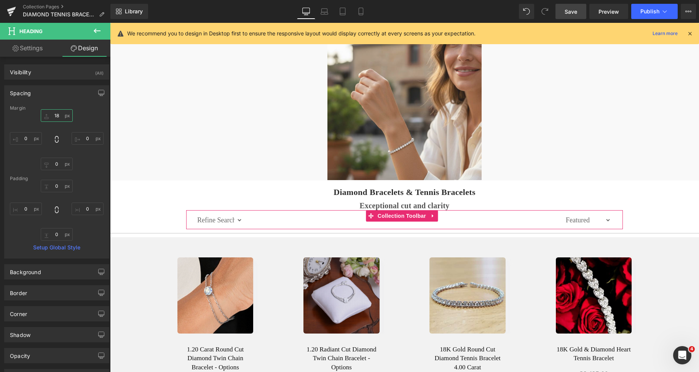
type input "18"
drag, startPoint x: 571, startPoint y: 12, endPoint x: 585, endPoint y: 31, distance: 23.4
click at [571, 12] on span "Save" at bounding box center [571, 12] width 13 height 8
drag, startPoint x: 695, startPoint y: 53, endPoint x: 730, endPoint y: 23, distance: 45.4
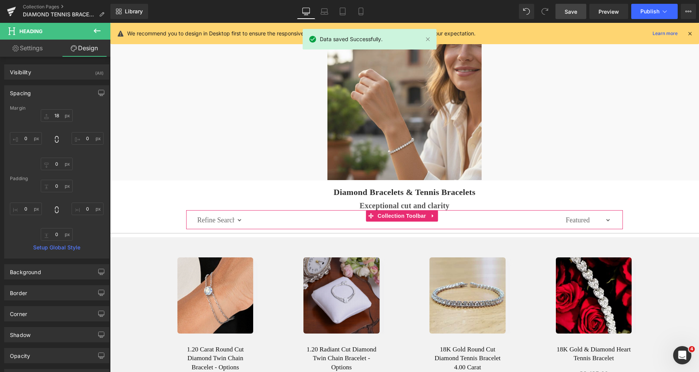
scroll to position [0, 0]
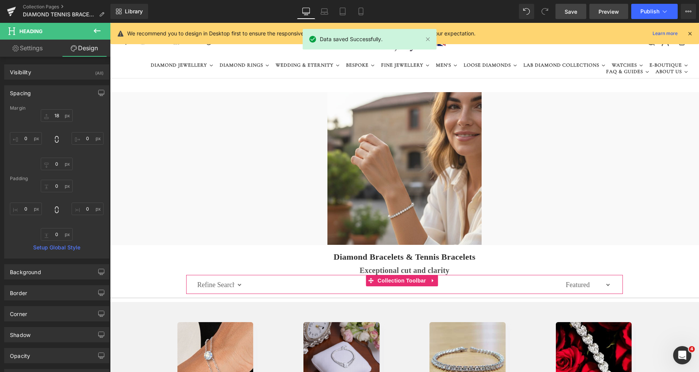
click at [603, 9] on span "Preview" at bounding box center [609, 12] width 21 height 8
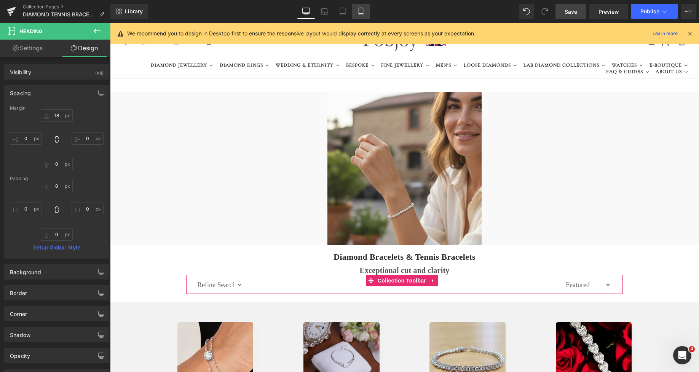
click at [356, 12] on link "Mobile" at bounding box center [361, 11] width 18 height 15
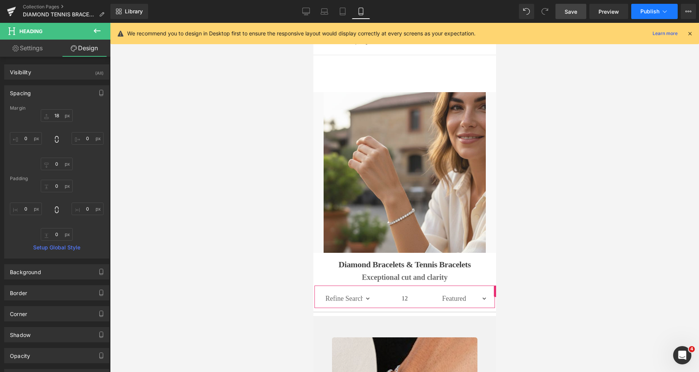
click at [640, 8] on button "Publish" at bounding box center [654, 11] width 46 height 15
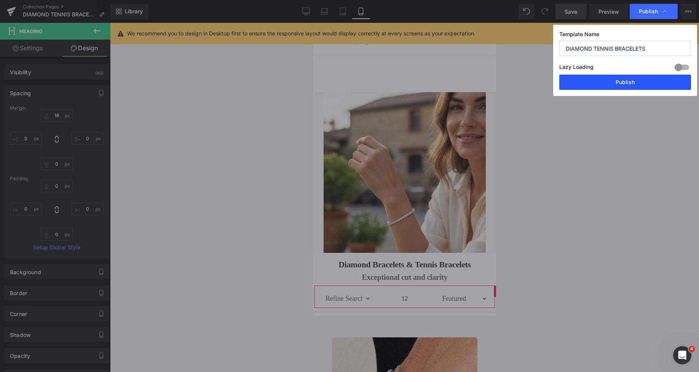
click at [611, 80] on button "Publish" at bounding box center [625, 82] width 132 height 15
